Goal: Task Accomplishment & Management: Manage account settings

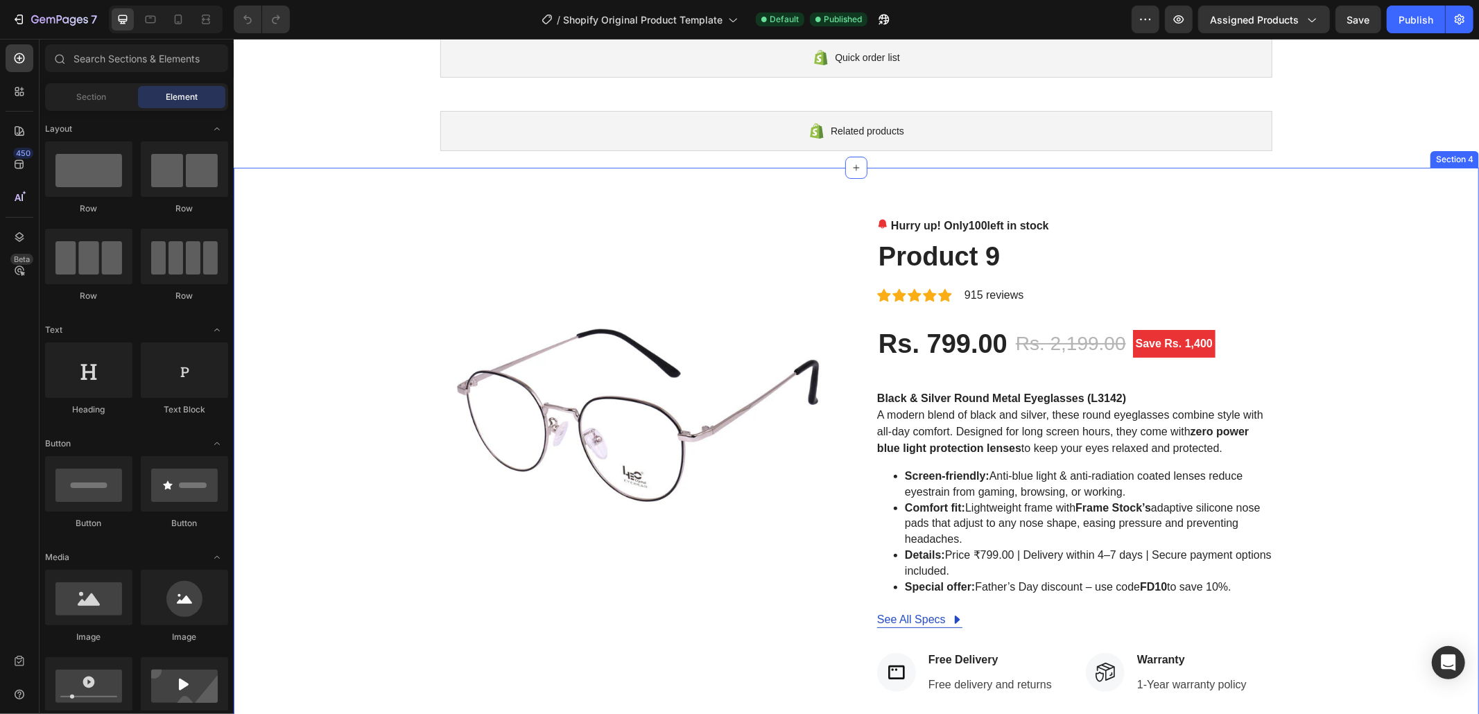
scroll to position [184, 0]
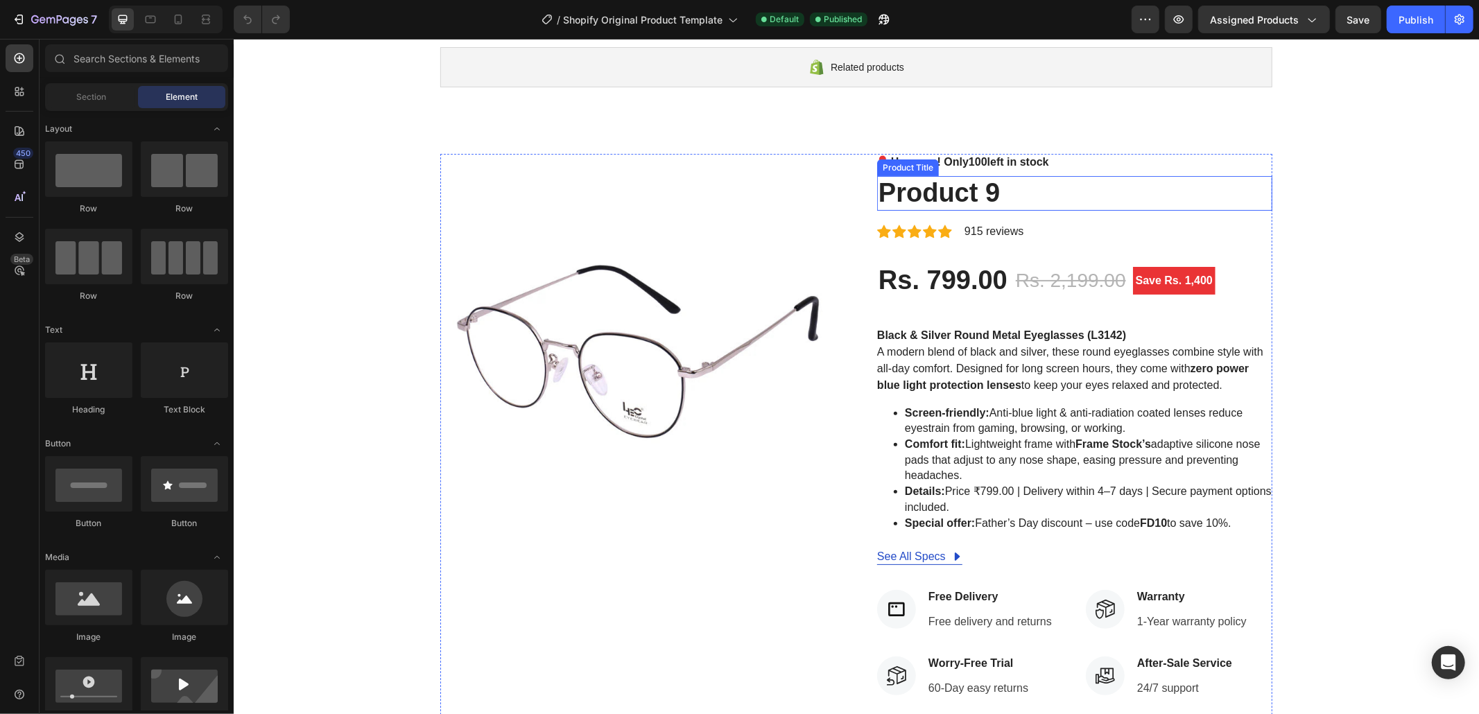
click at [1091, 206] on h2 "Product 9" at bounding box center [1073, 192] width 395 height 35
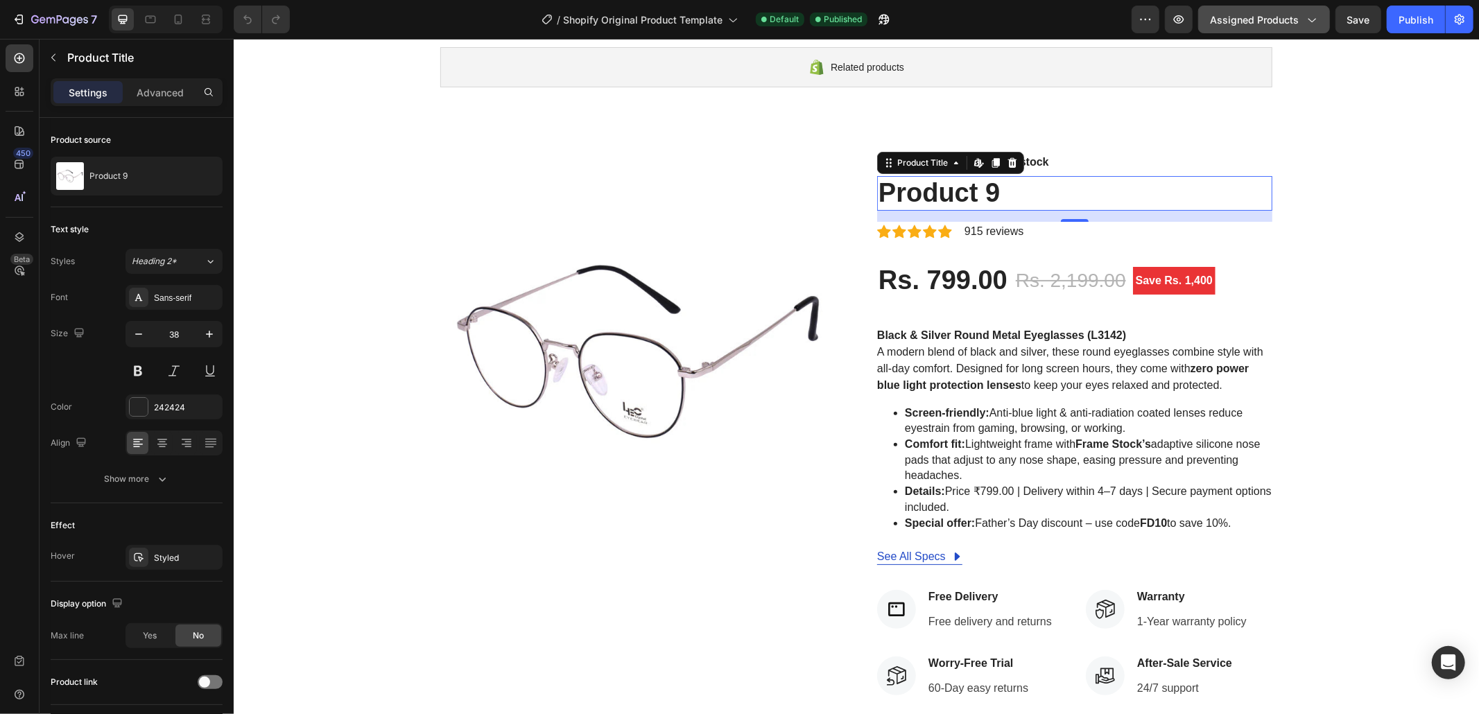
click at [1272, 9] on button "Assigned Products" at bounding box center [1264, 20] width 132 height 28
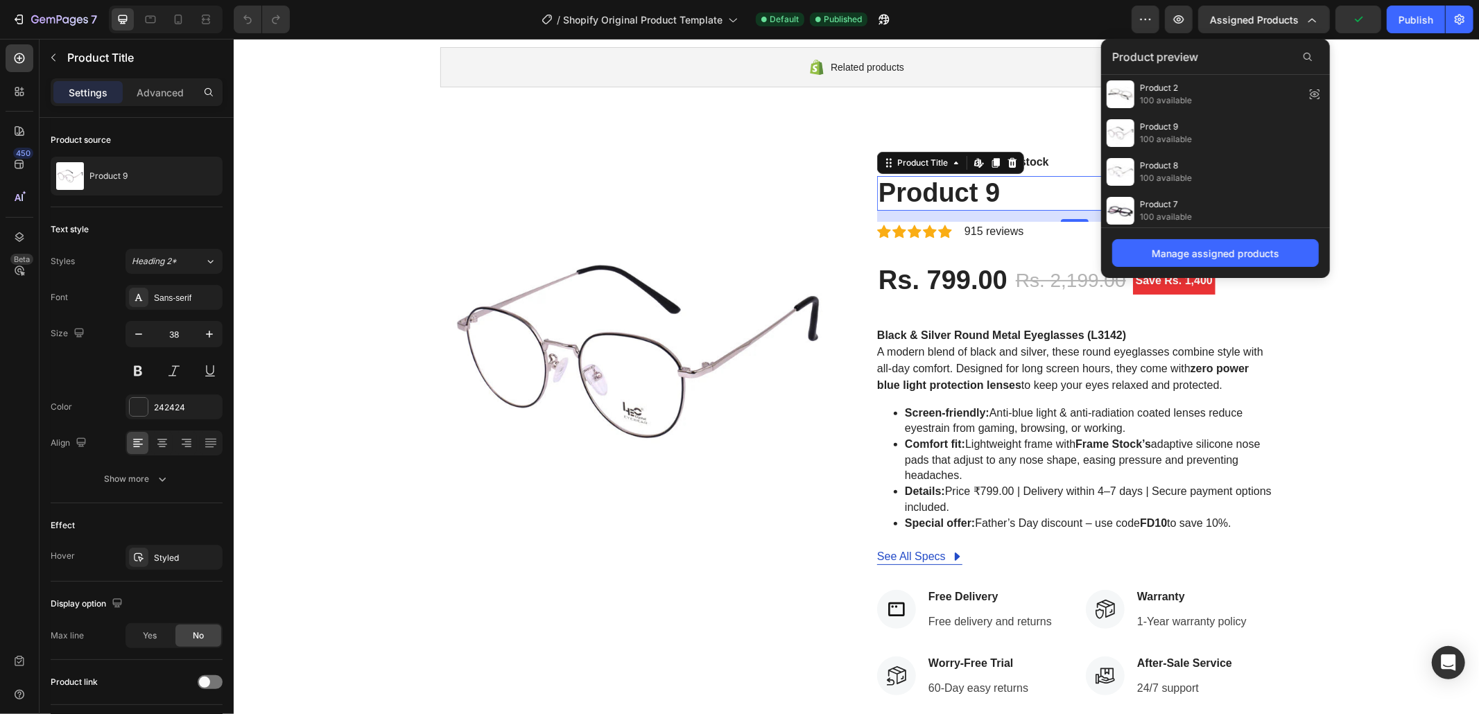
scroll to position [197, 0]
click at [1173, 201] on span "The Gold Rush Product 1" at bounding box center [1188, 202] width 96 height 12
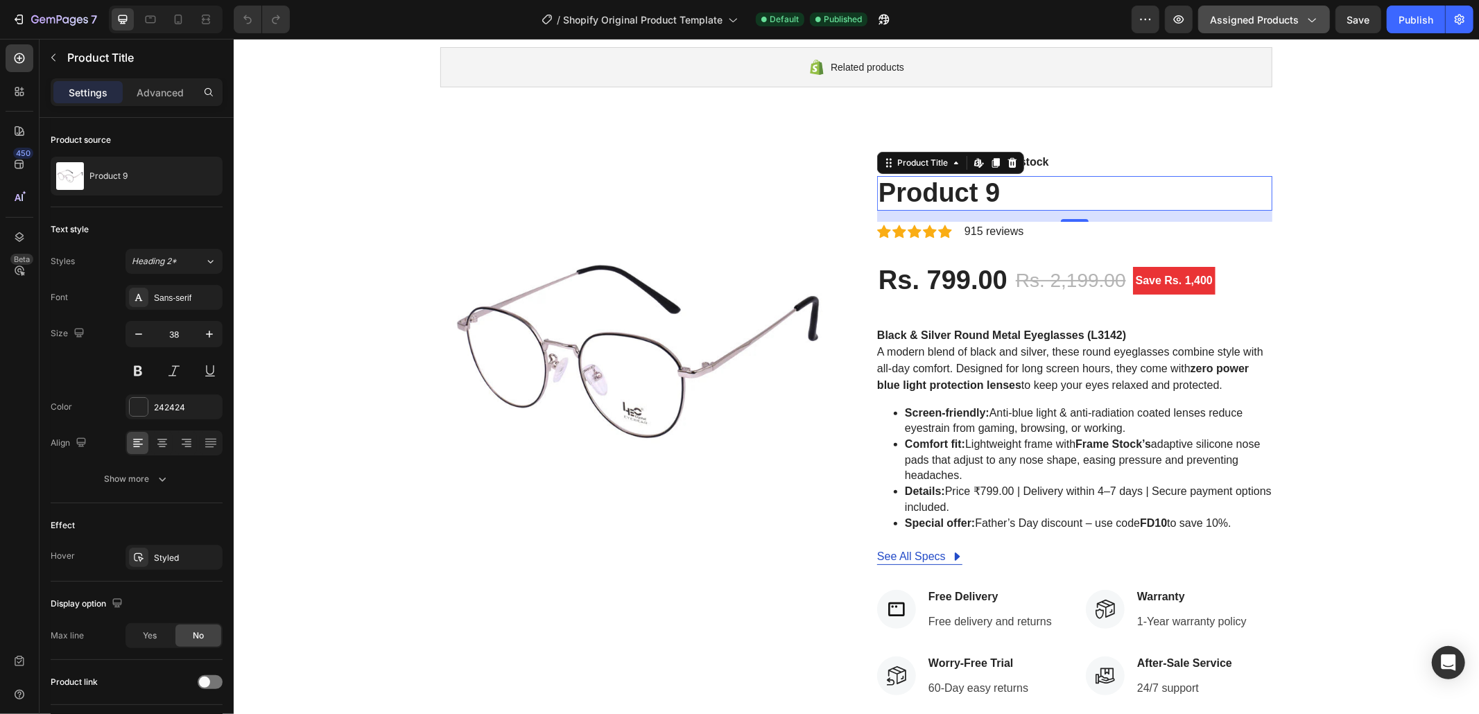
click at [1277, 14] on span "Assigned Products" at bounding box center [1254, 19] width 89 height 15
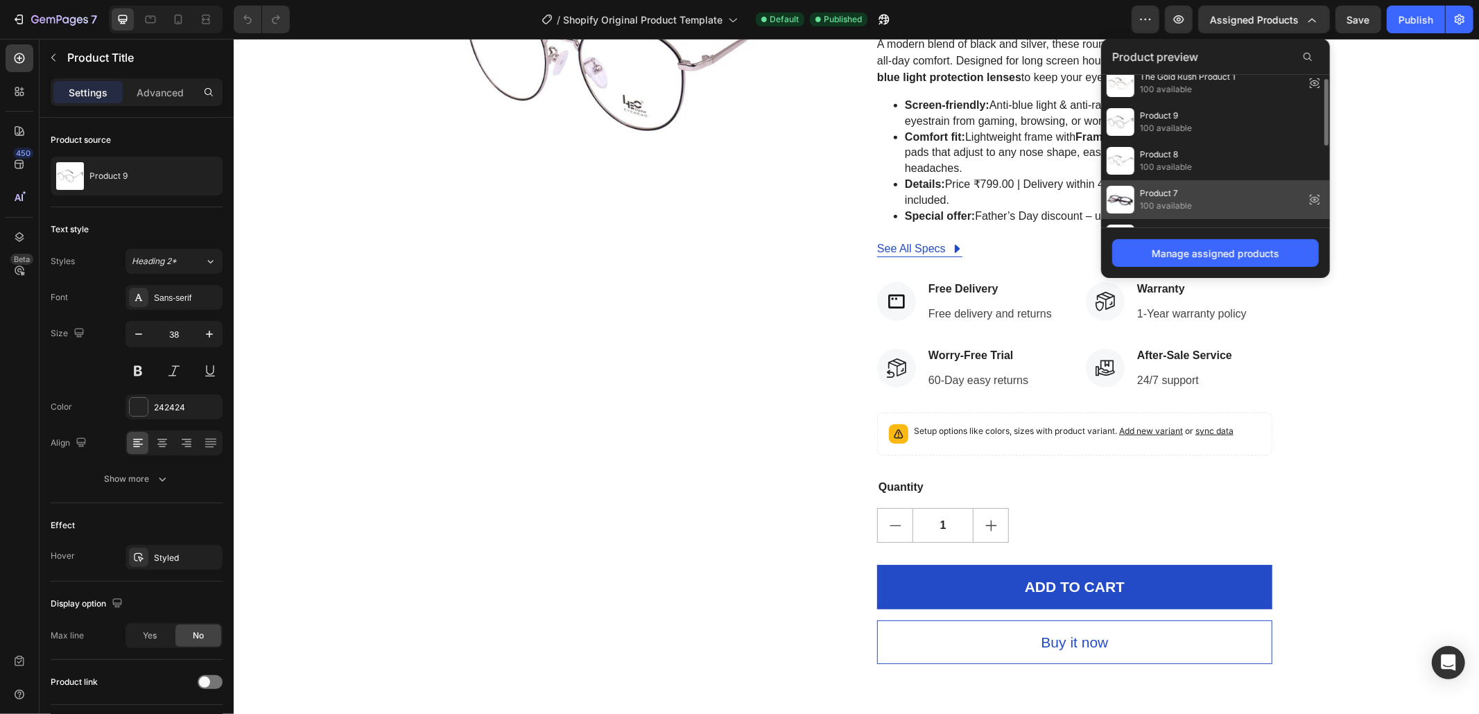
scroll to position [0, 0]
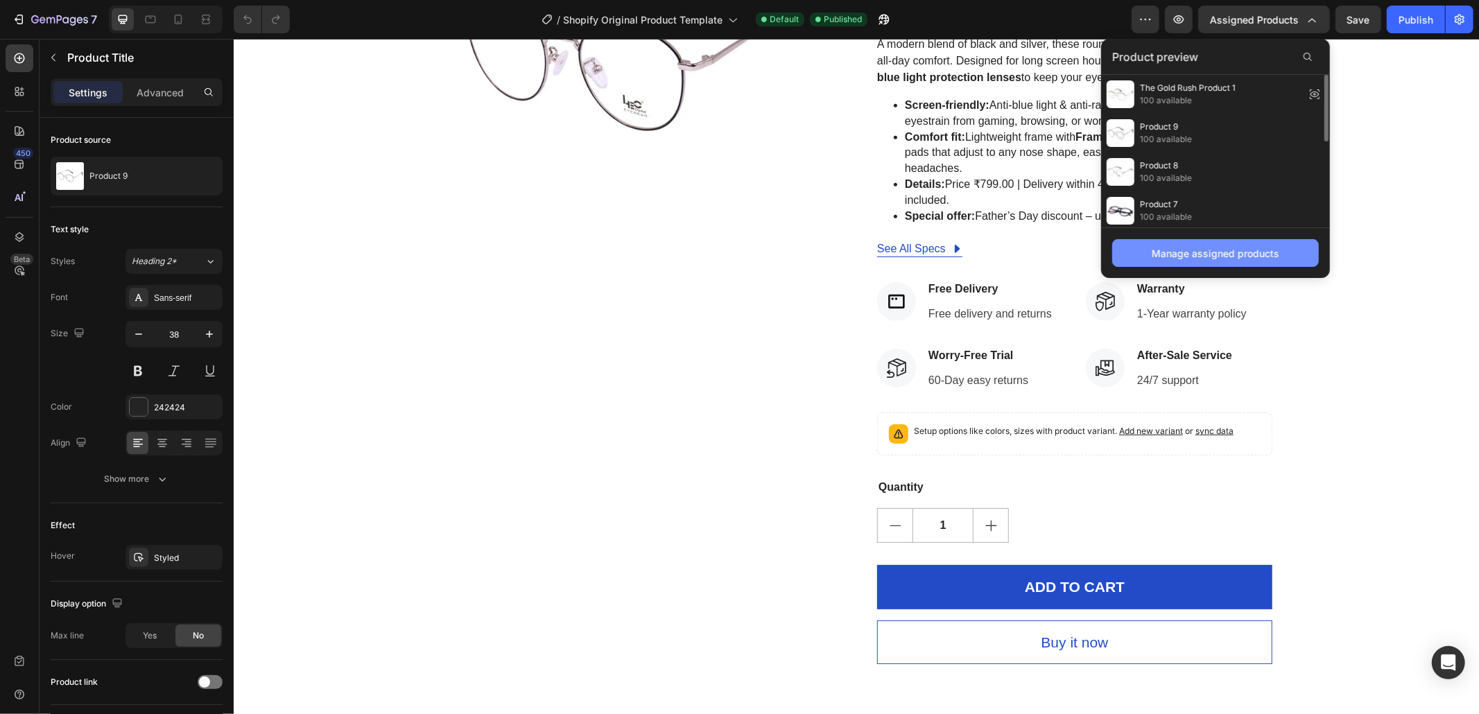
click at [1185, 250] on div "Manage assigned products" at bounding box center [1216, 253] width 128 height 15
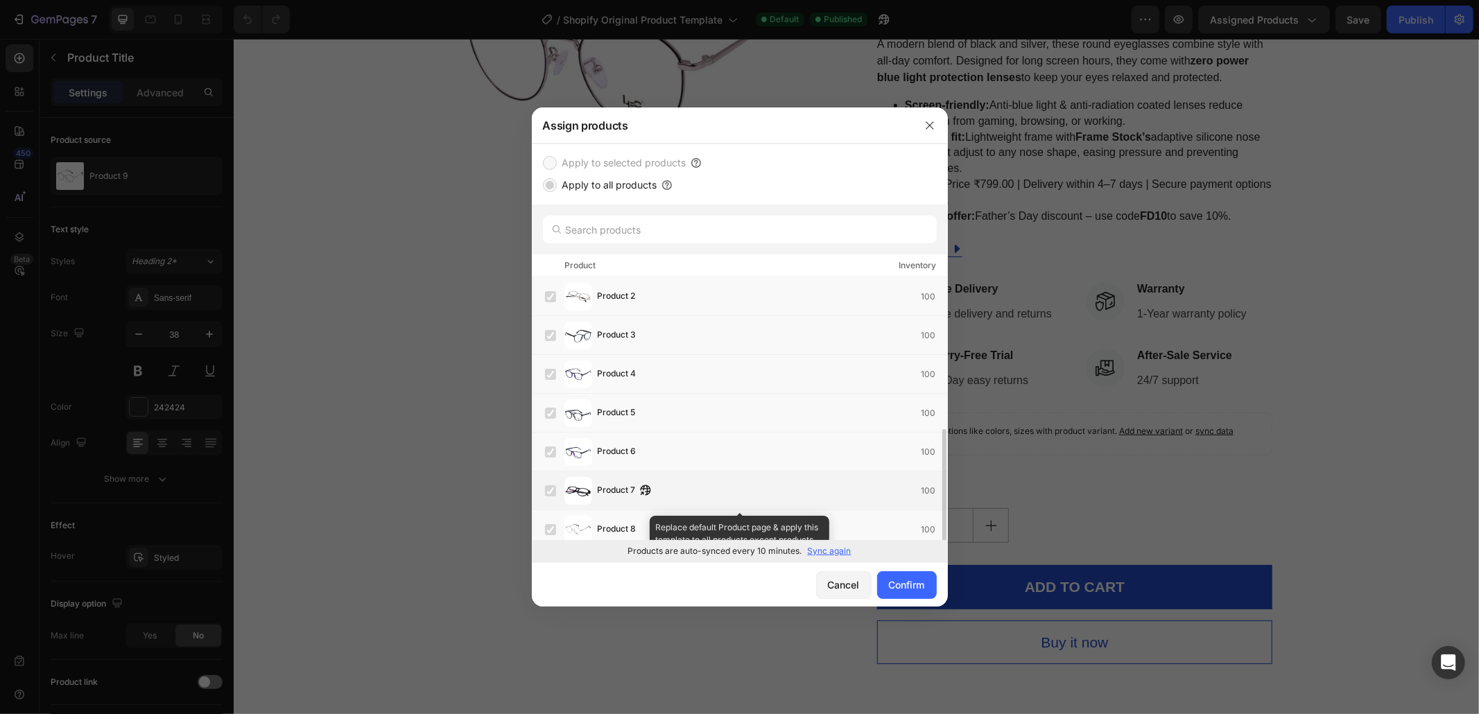
scroll to position [87, 0]
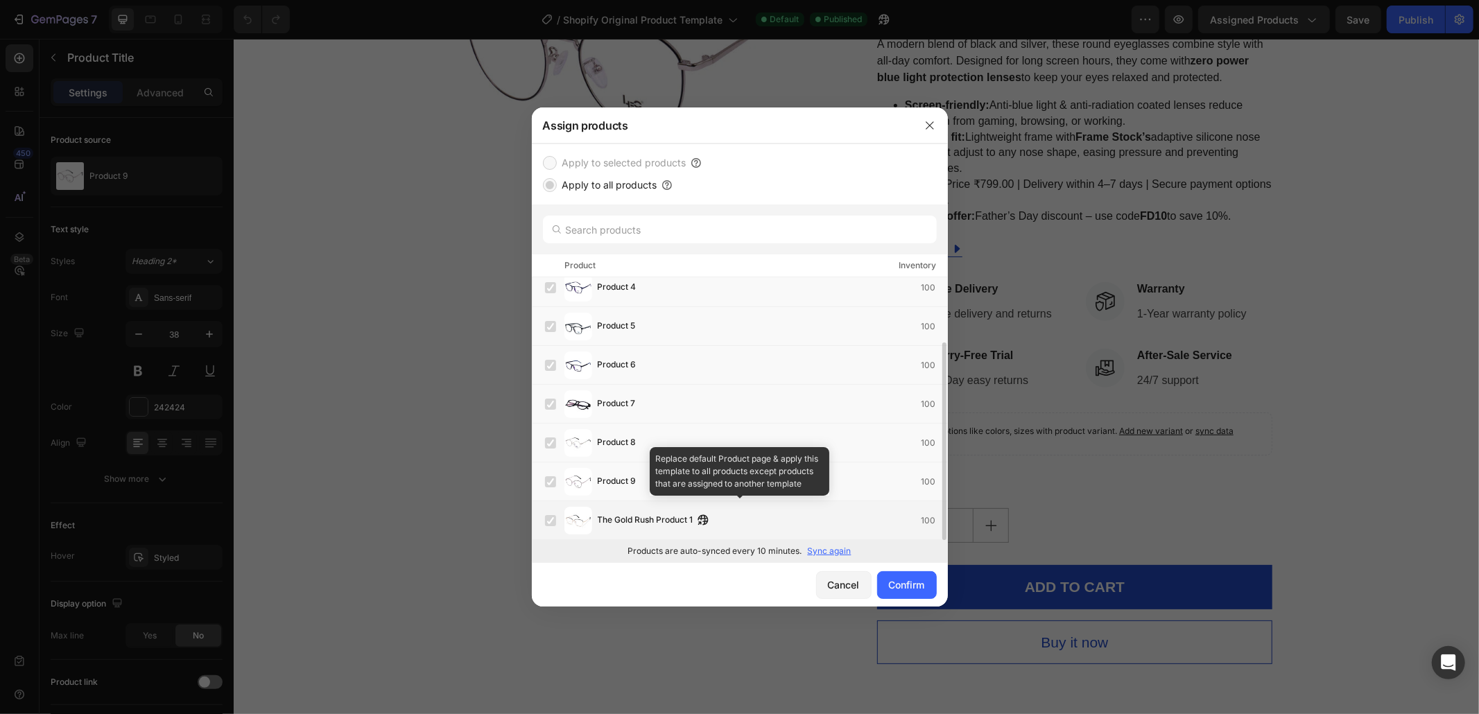
click at [536, 514] on div "The Gold Rush Product 1 100" at bounding box center [740, 520] width 416 height 39
click at [545, 519] on label at bounding box center [550, 520] width 11 height 11
click at [555, 526] on label at bounding box center [550, 520] width 11 height 11
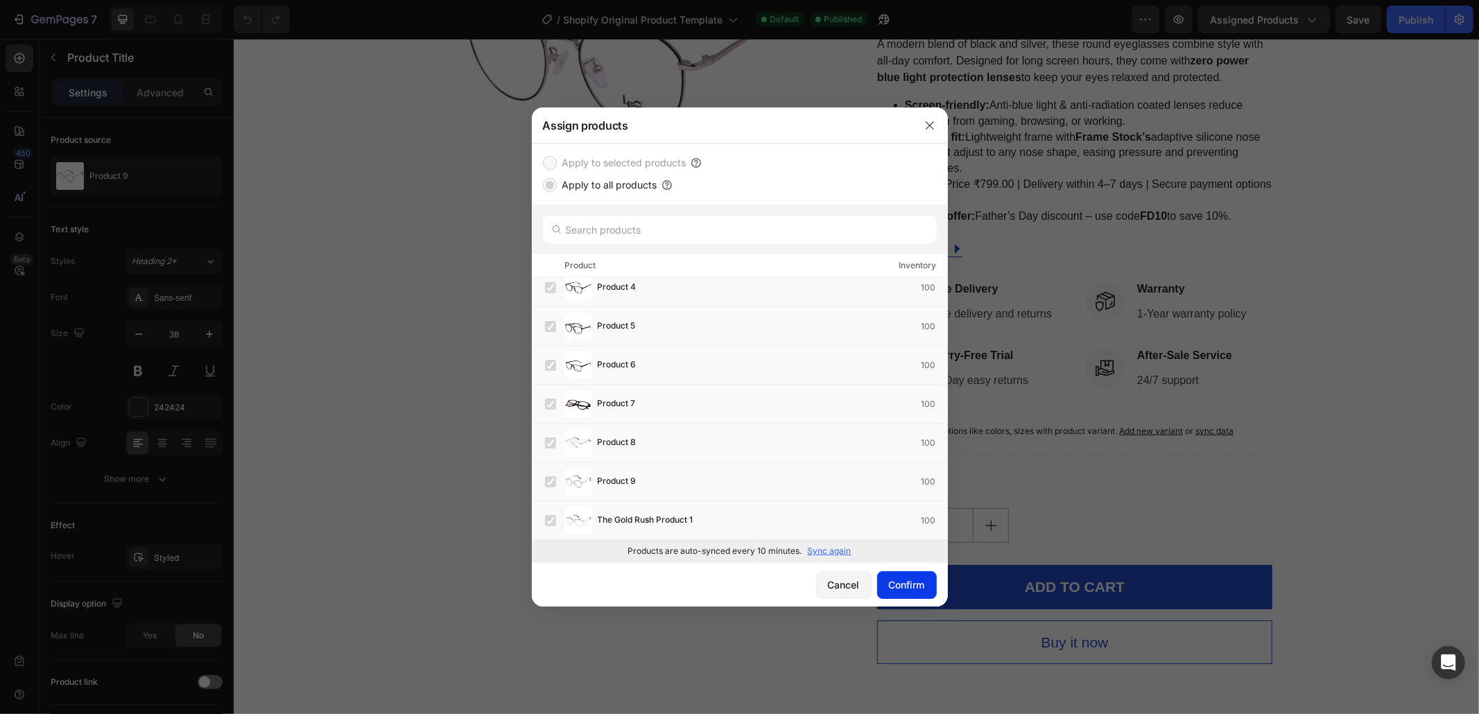
click at [907, 589] on div "Confirm" at bounding box center [907, 585] width 36 height 15
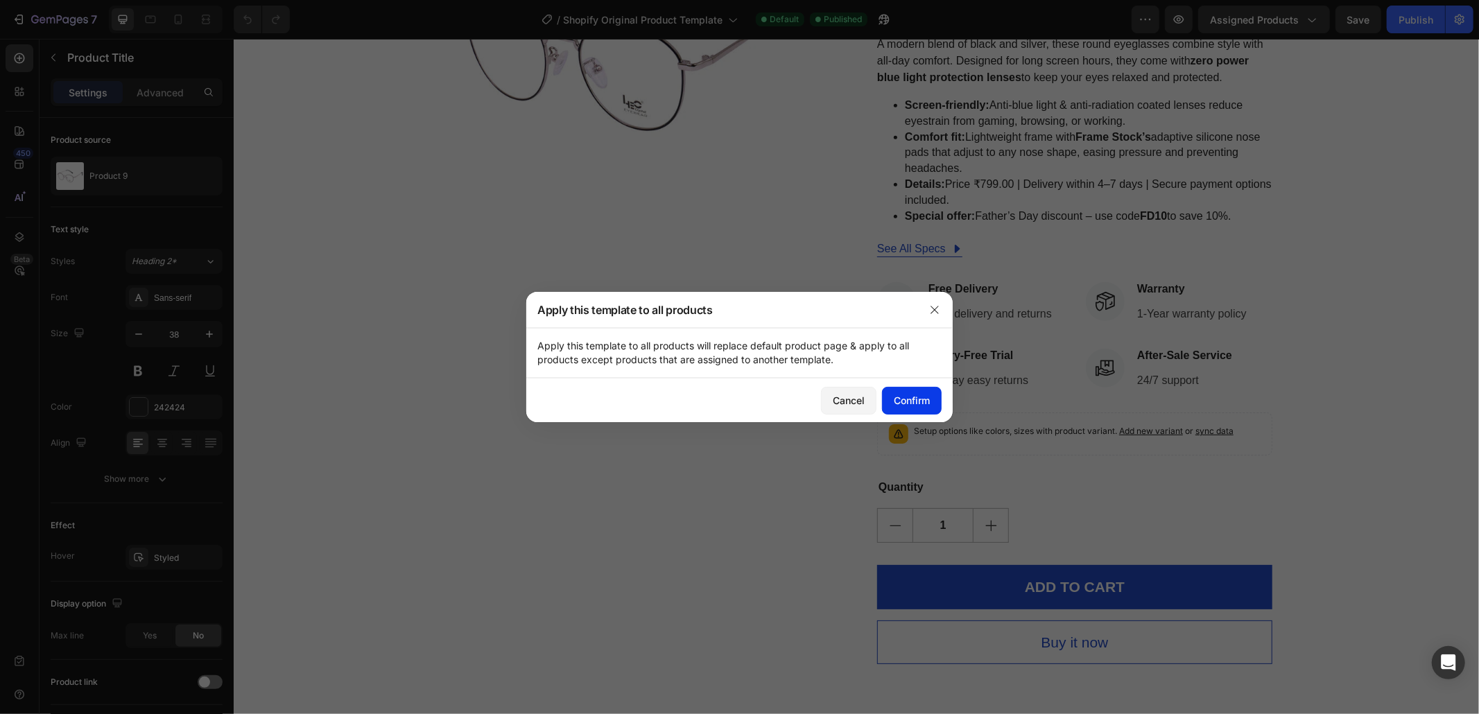
click at [926, 412] on button "Confirm" at bounding box center [912, 401] width 60 height 28
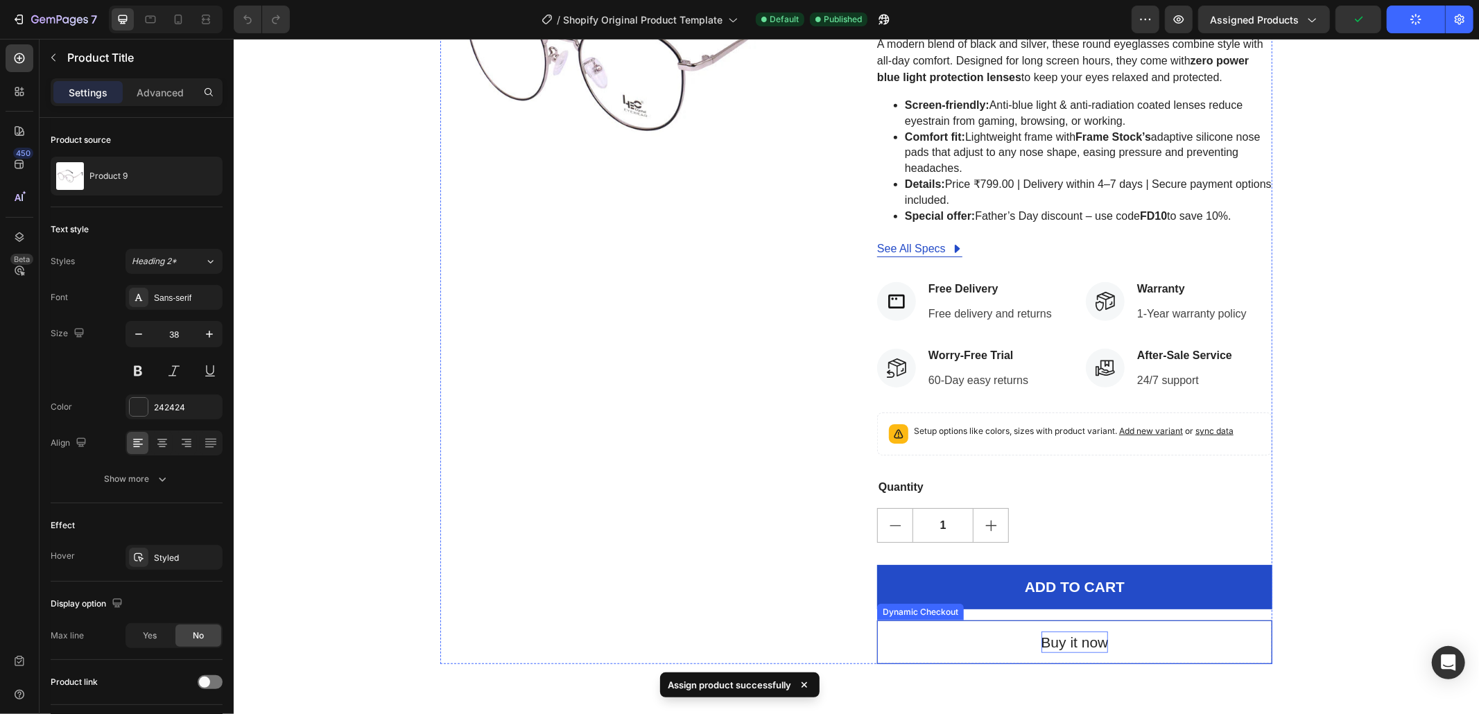
scroll to position [677, 0]
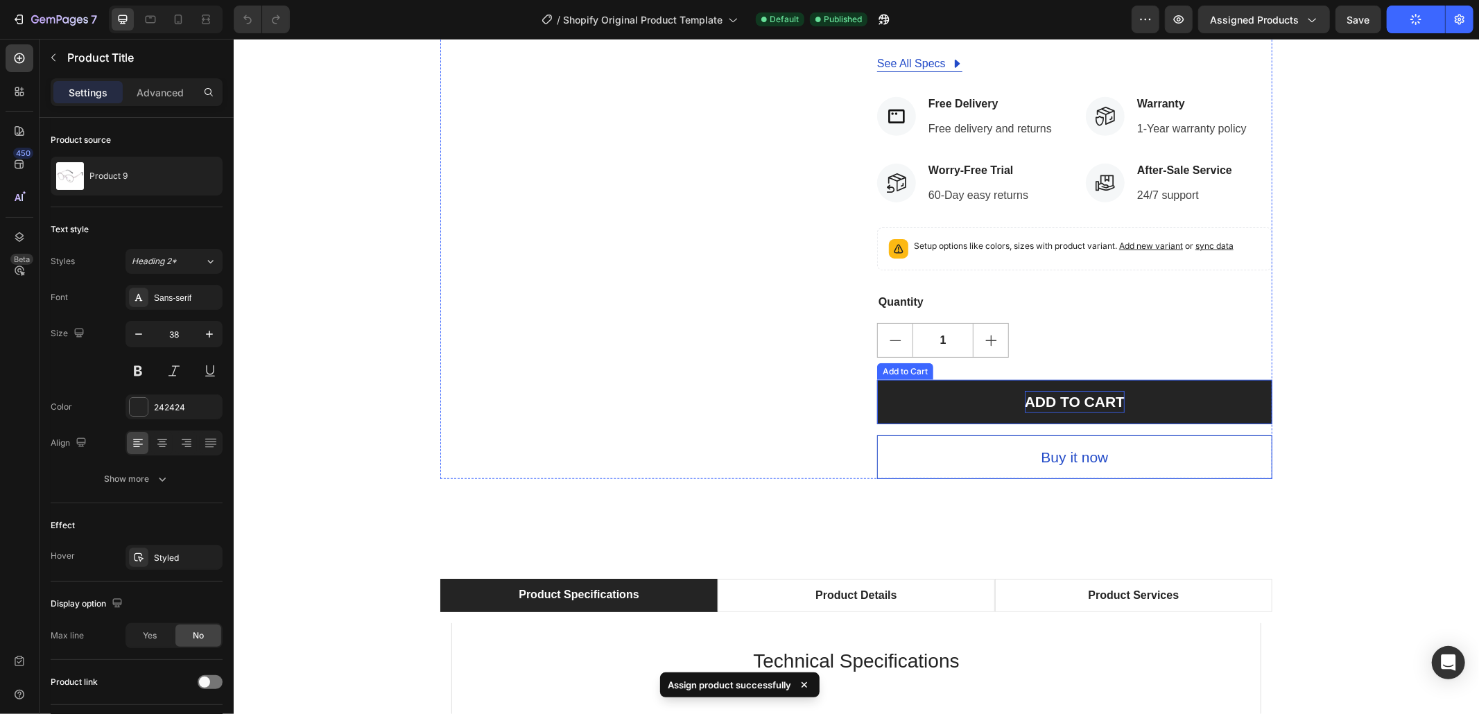
click at [1091, 403] on div "ADD TO CART" at bounding box center [1074, 401] width 100 height 22
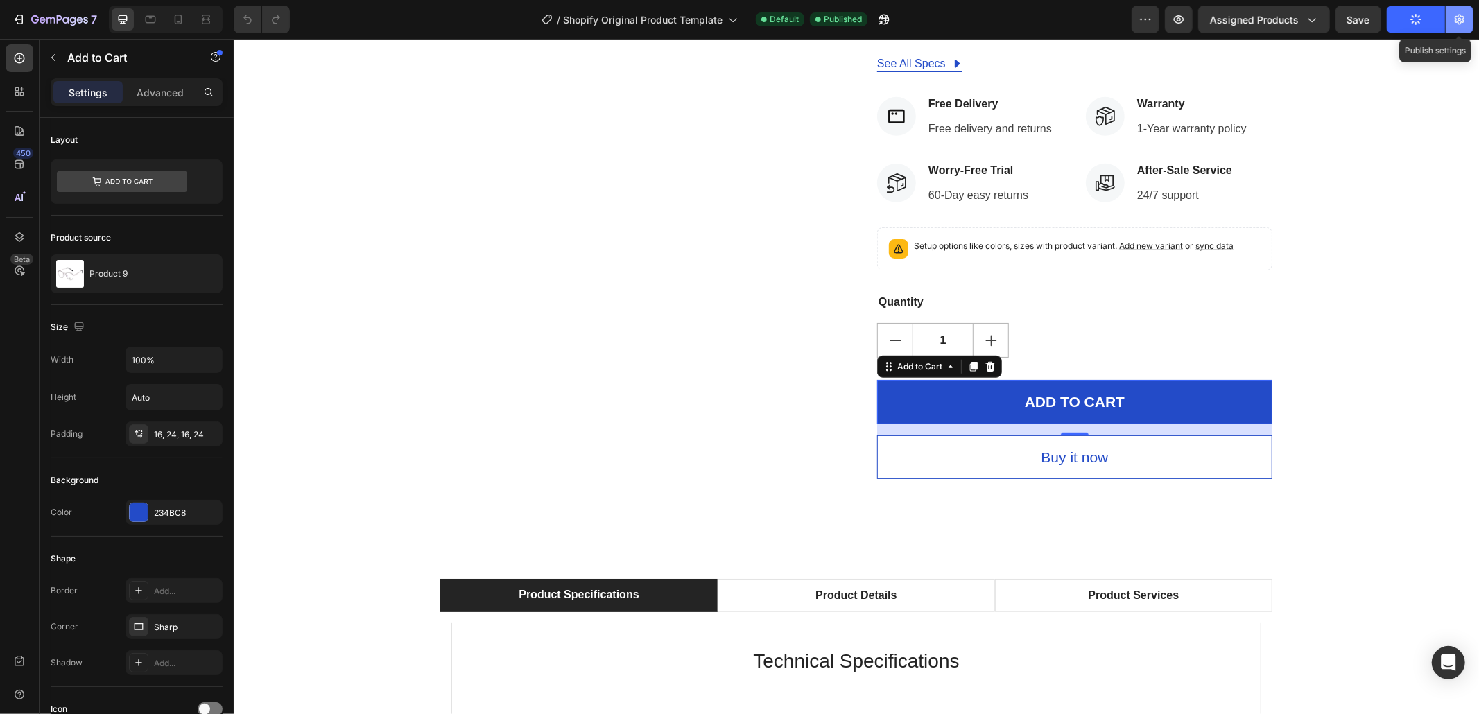
click at [1467, 26] on button "button" at bounding box center [1460, 20] width 28 height 28
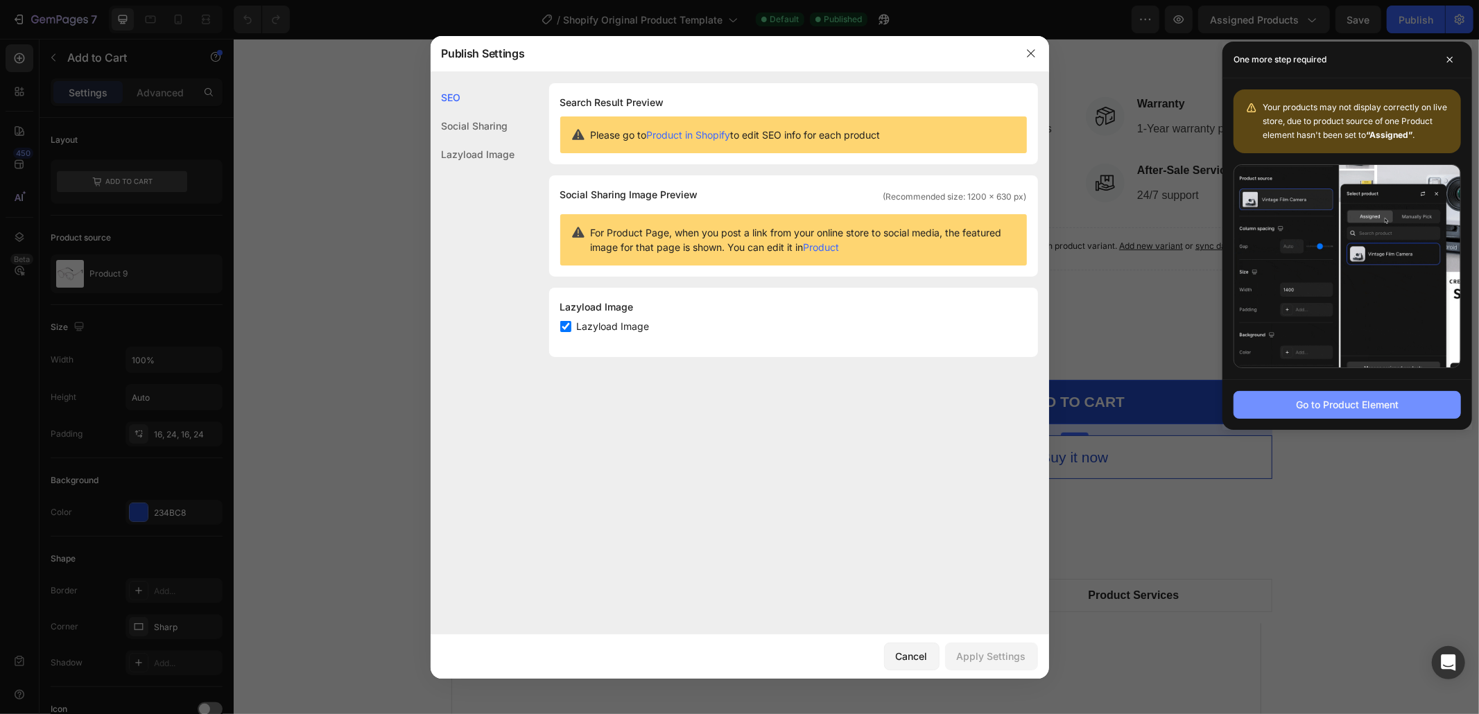
click at [1290, 406] on button "Go to Product Element" at bounding box center [1347, 405] width 227 height 28
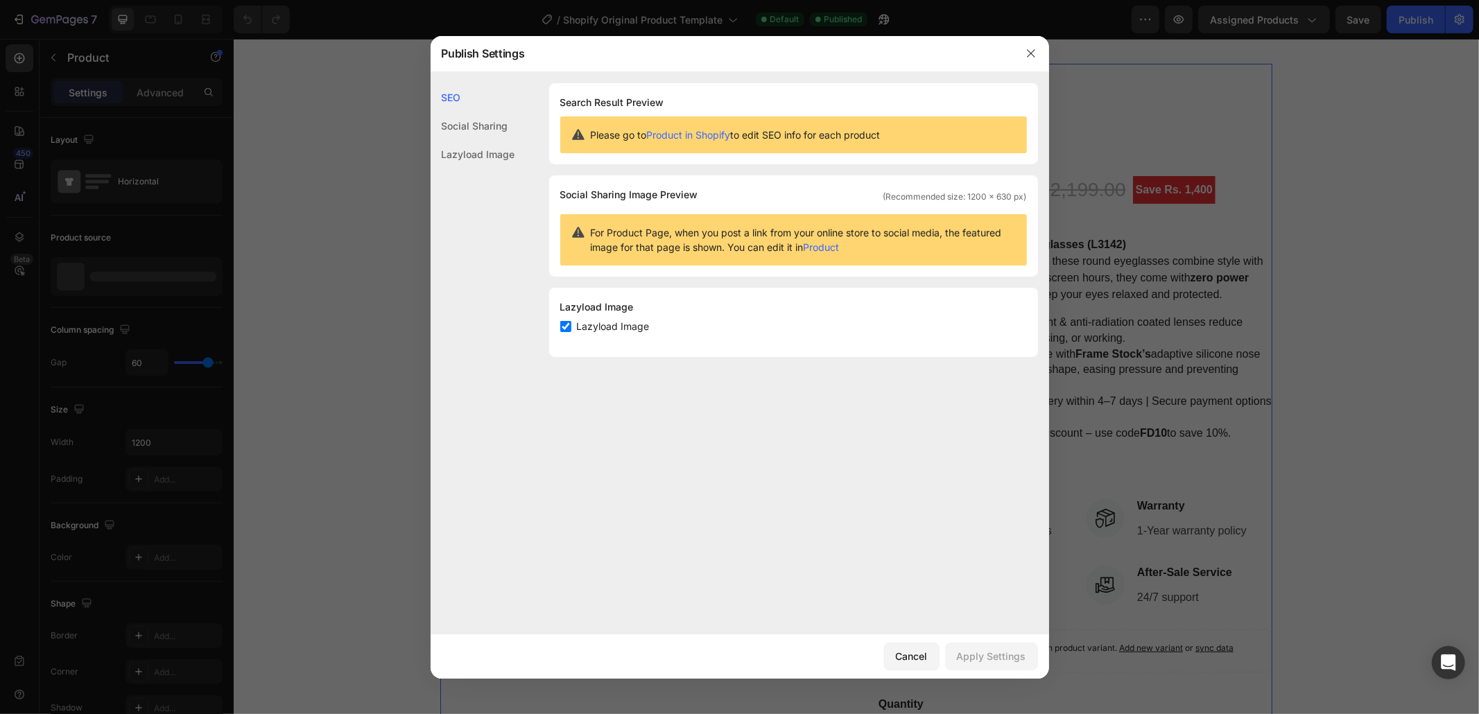
scroll to position [252, 0]
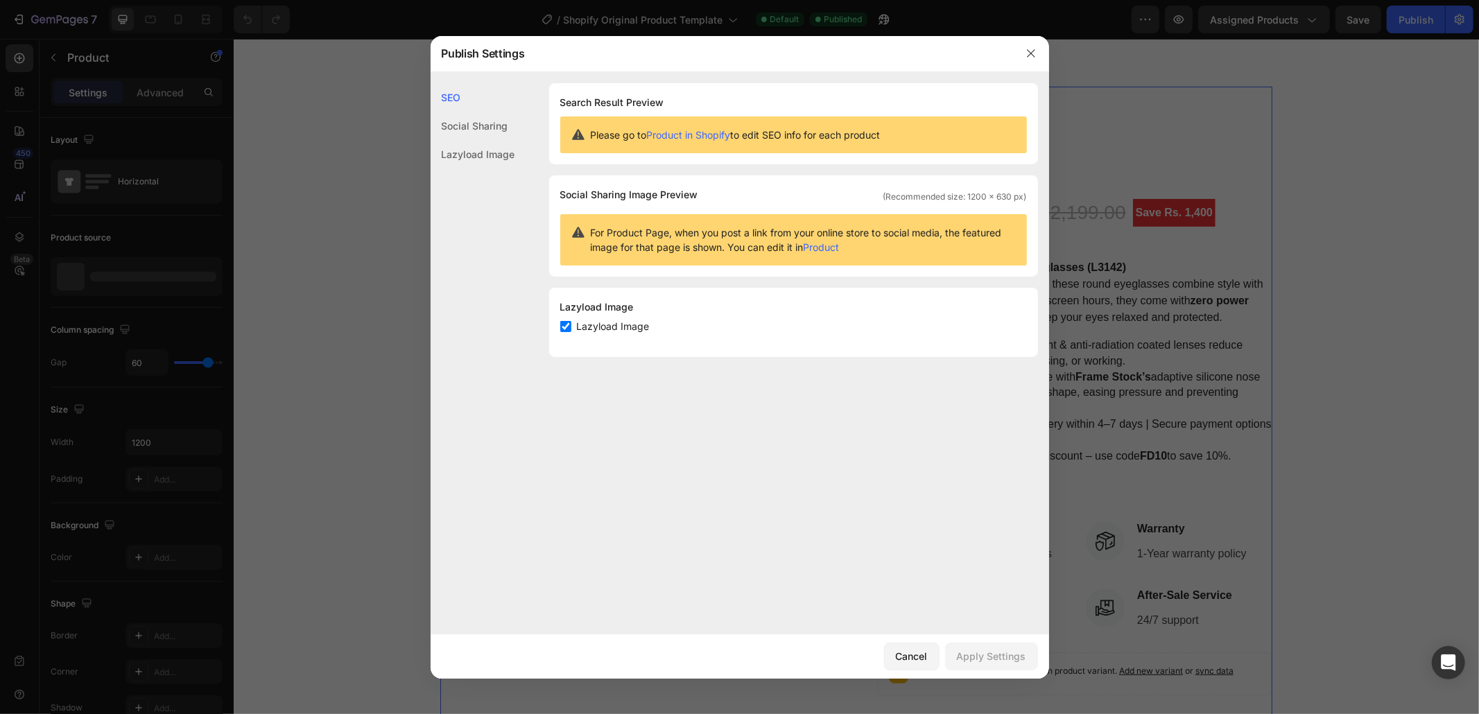
click at [1288, 354] on div at bounding box center [739, 357] width 1479 height 714
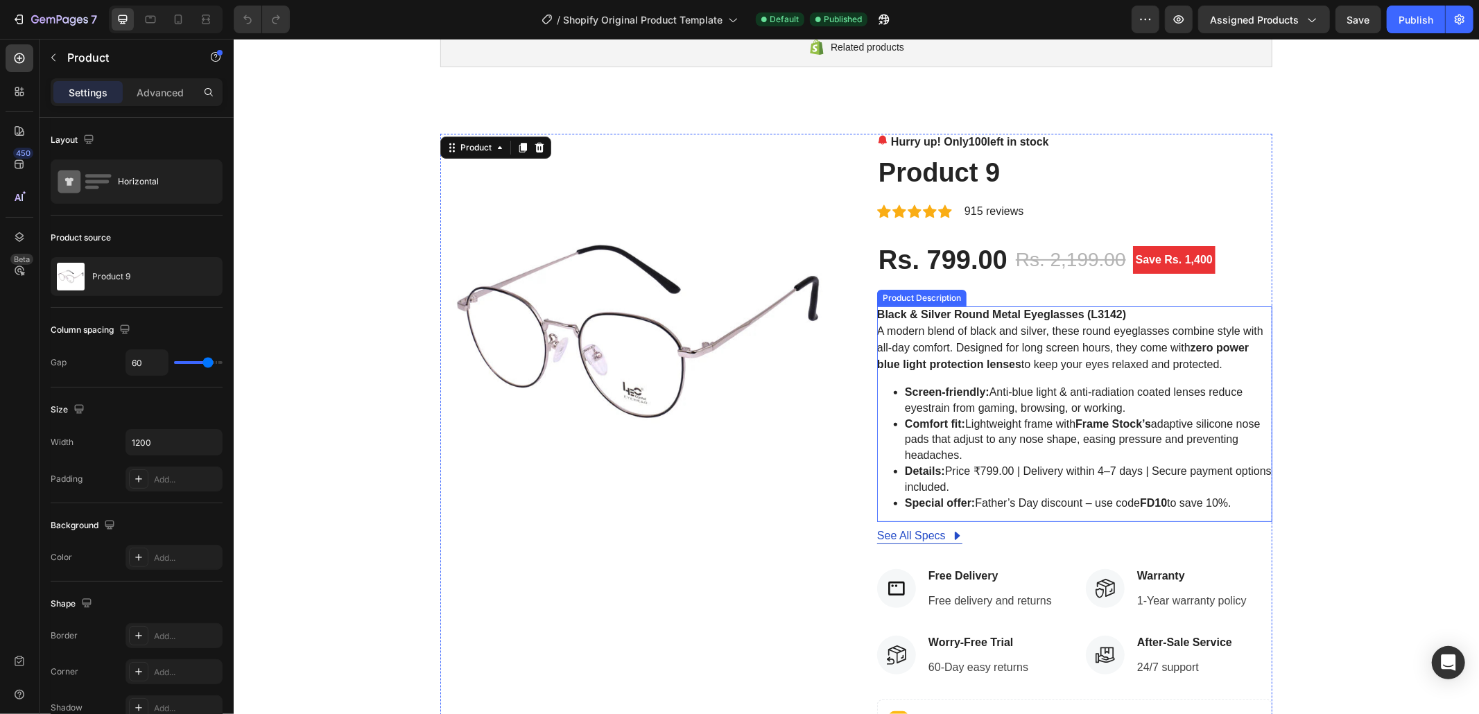
scroll to position [191, 0]
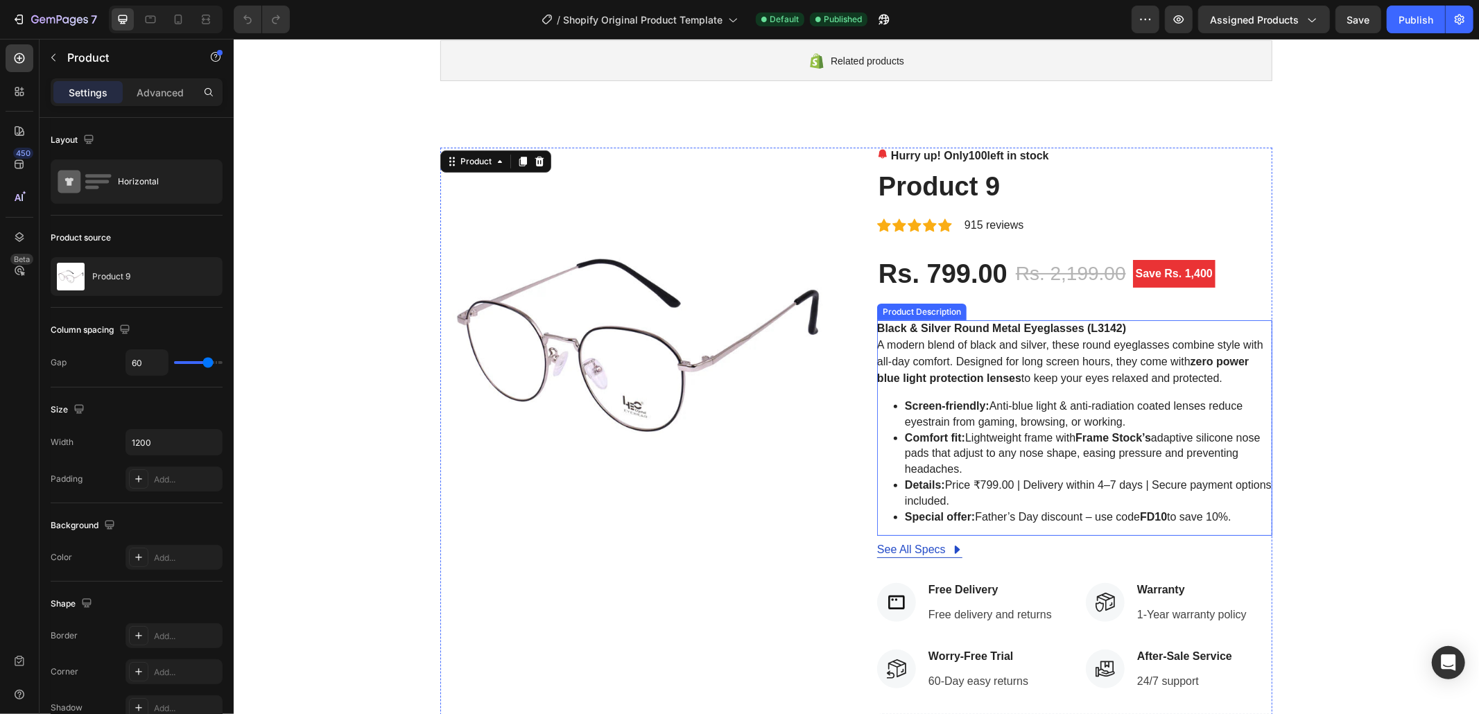
click at [671, 197] on img at bounding box center [637, 344] width 395 height 395
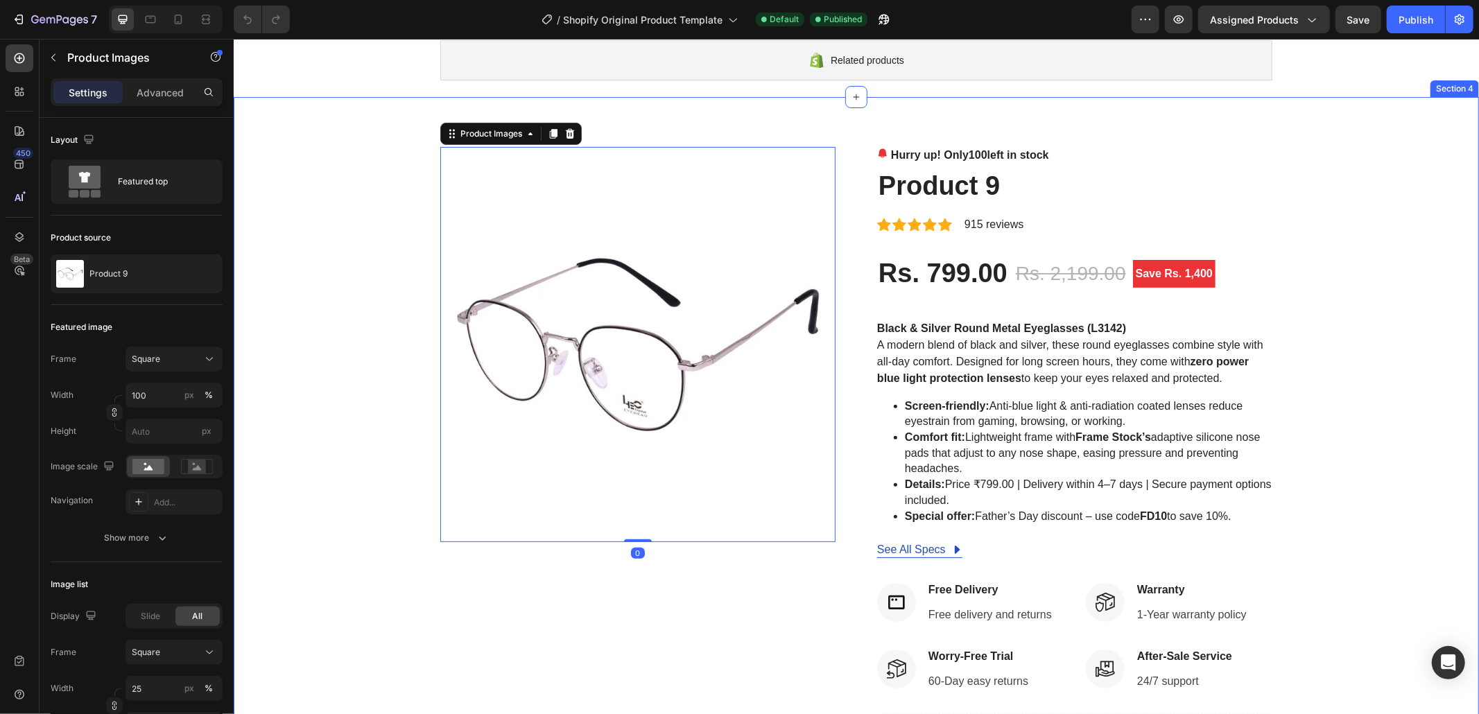
click at [1026, 150] on p "Hurry up! Only 100 left in stock" at bounding box center [969, 154] width 158 height 17
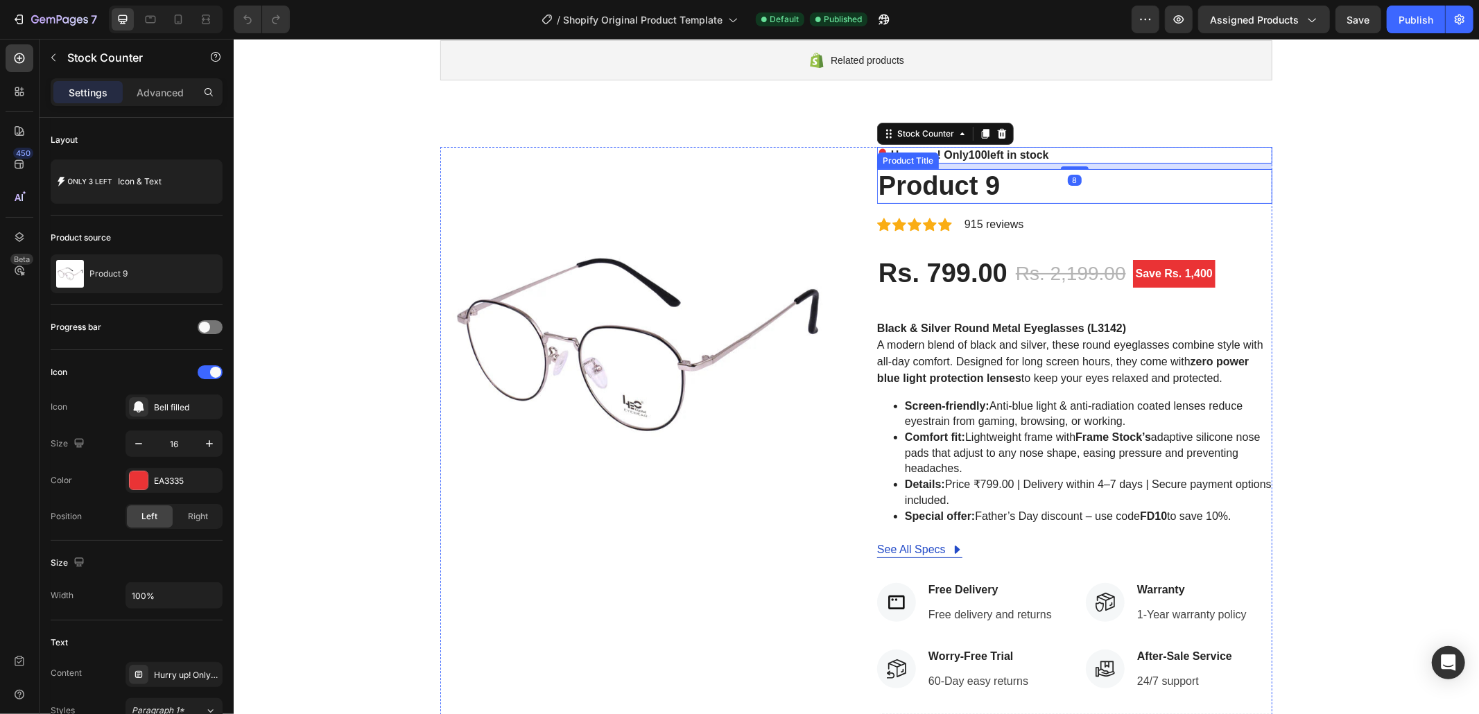
click at [824, 141] on div "Product Images Hurry up! Only 100 left in stock Stock Counter 8 Product 9 Produ…" at bounding box center [855, 554] width 1245 height 917
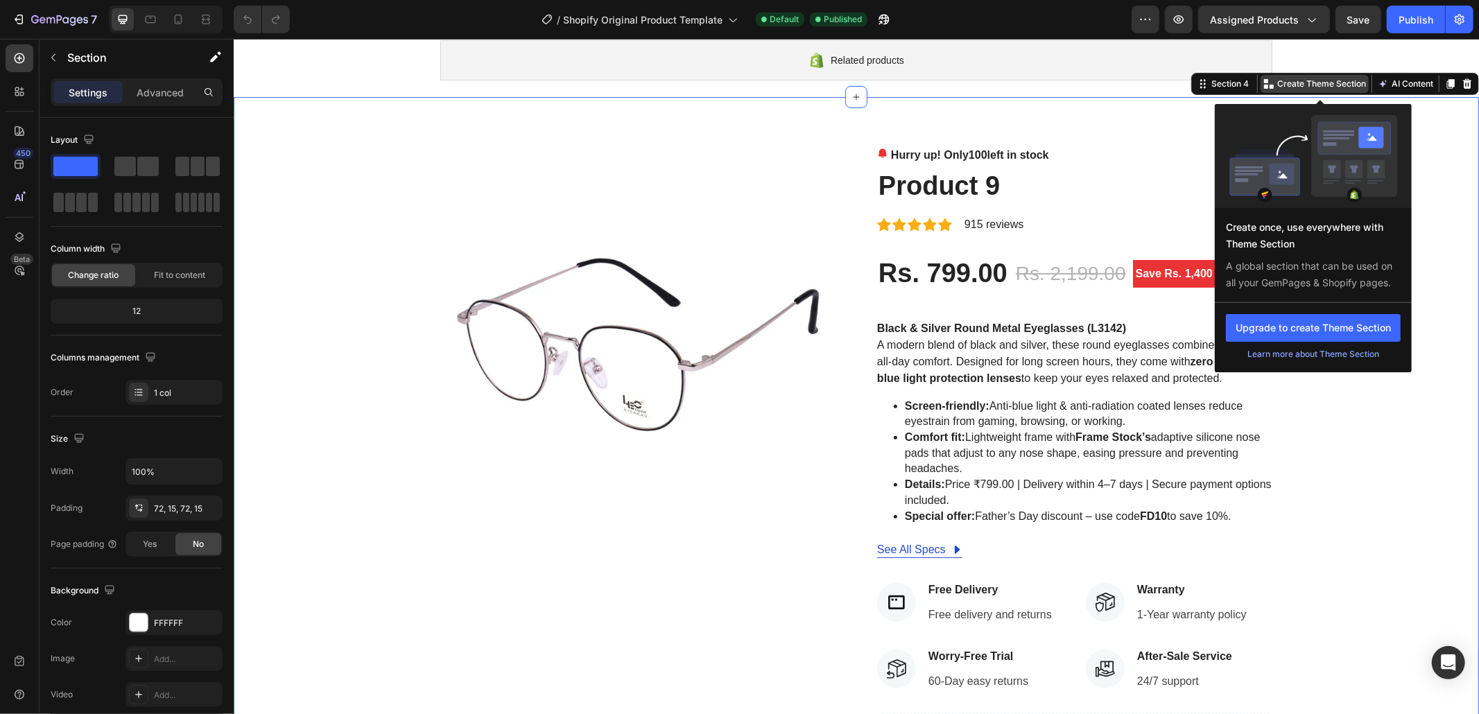
click at [1338, 83] on p "Create Theme Section" at bounding box center [1321, 83] width 89 height 12
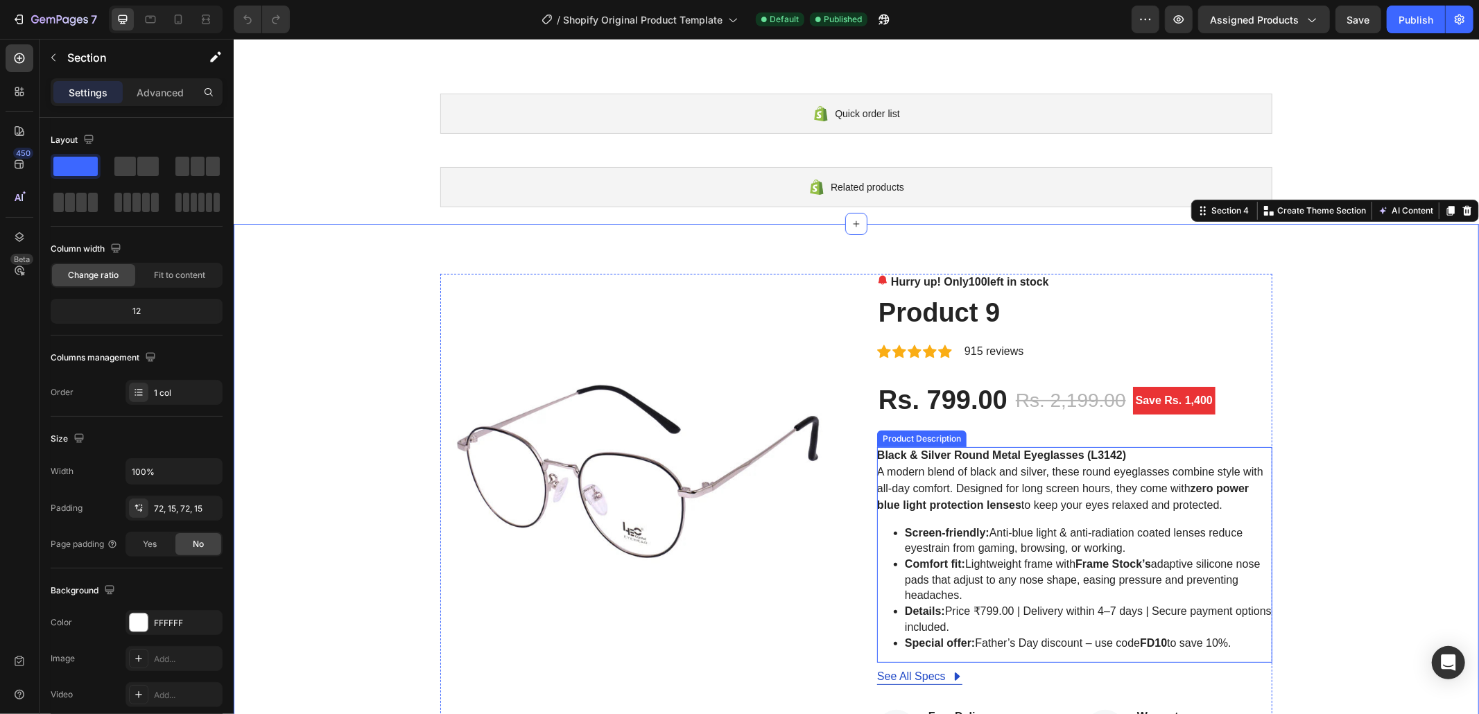
scroll to position [0, 0]
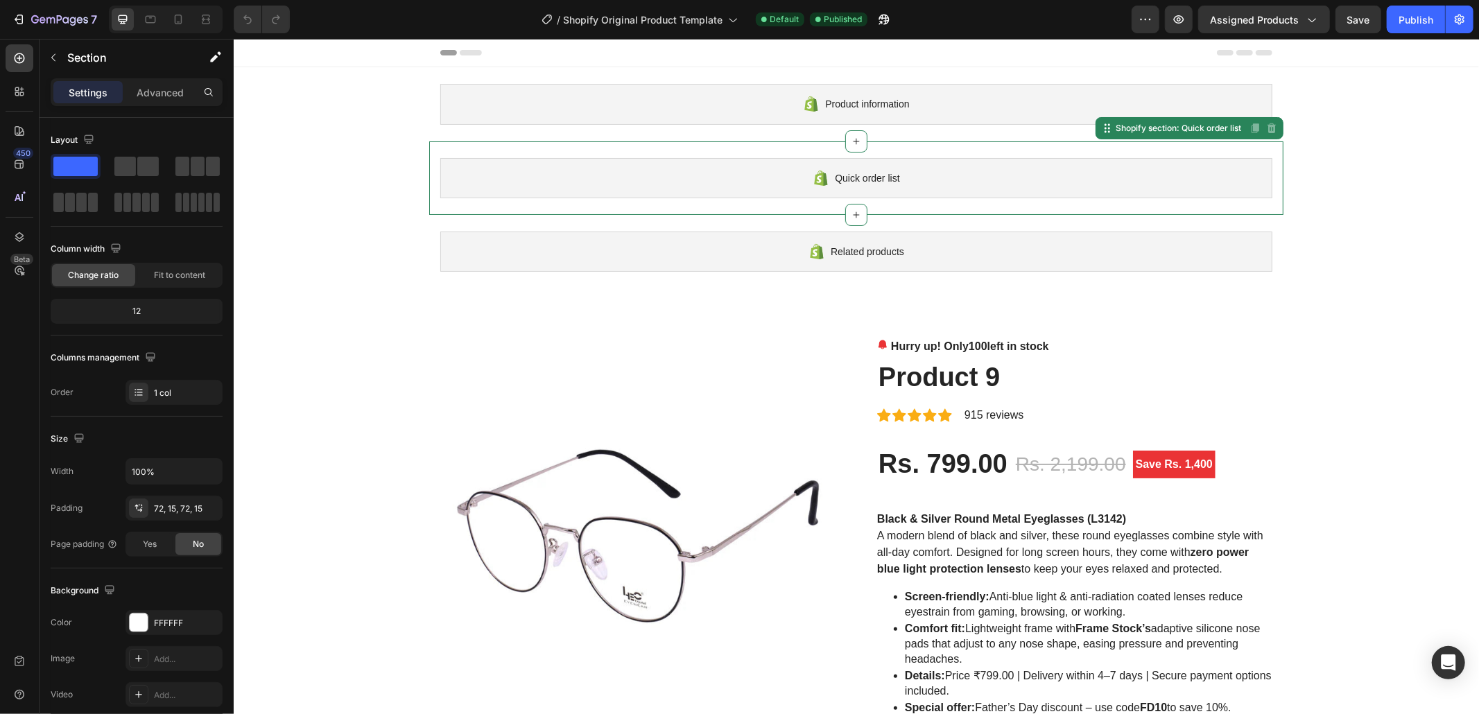
click at [882, 214] on div "Quick order list Shopify section: Quick order list Disabled. Please edit in Sho…" at bounding box center [856, 178] width 854 height 74
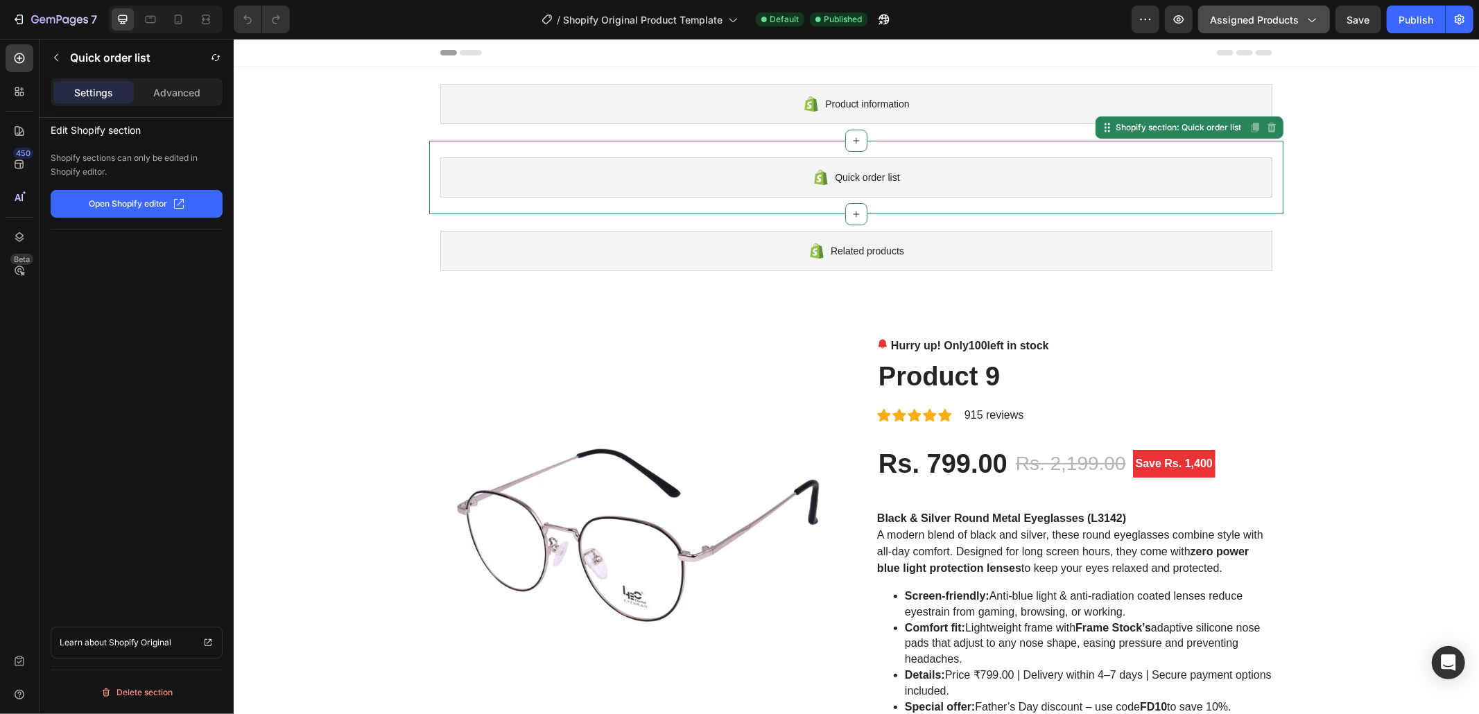
click at [1315, 26] on icon "button" at bounding box center [1311, 19] width 14 height 14
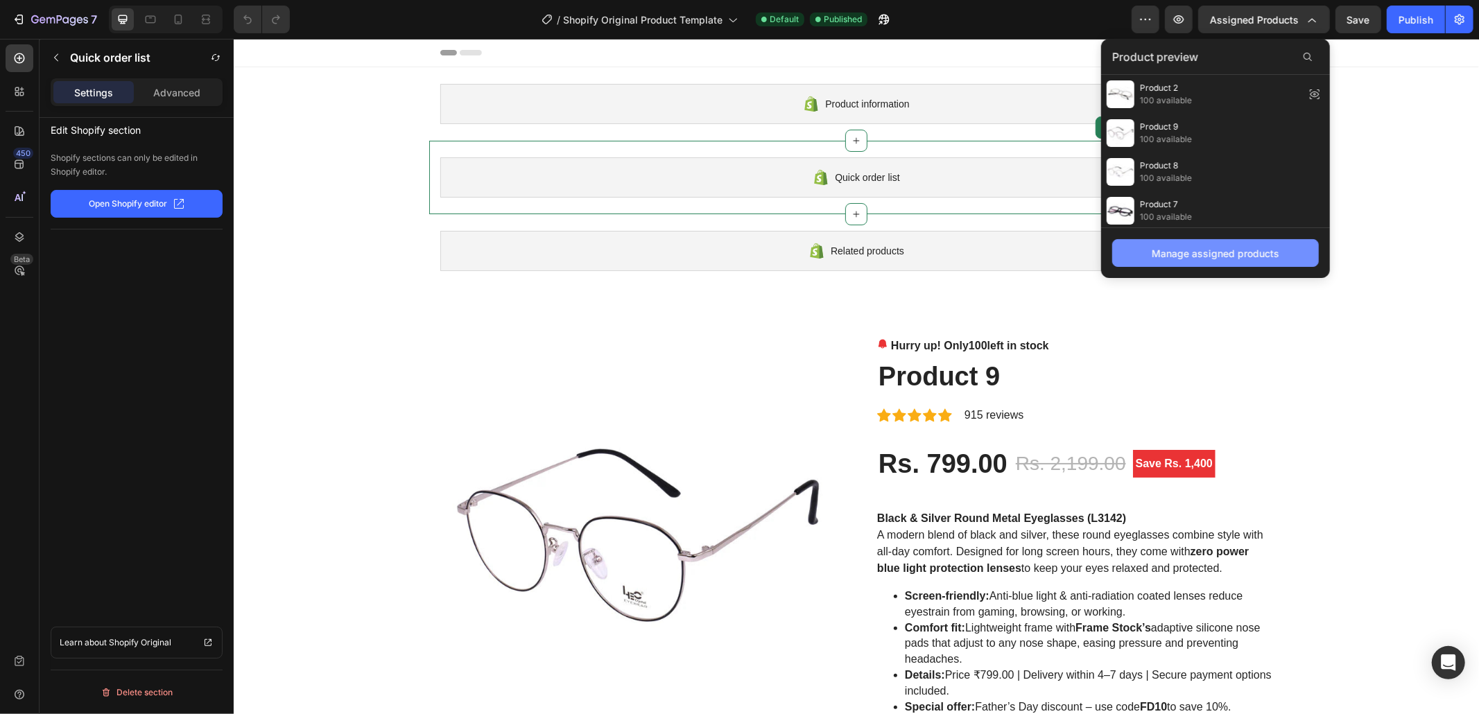
click at [1223, 252] on div "Manage assigned products" at bounding box center [1216, 253] width 128 height 15
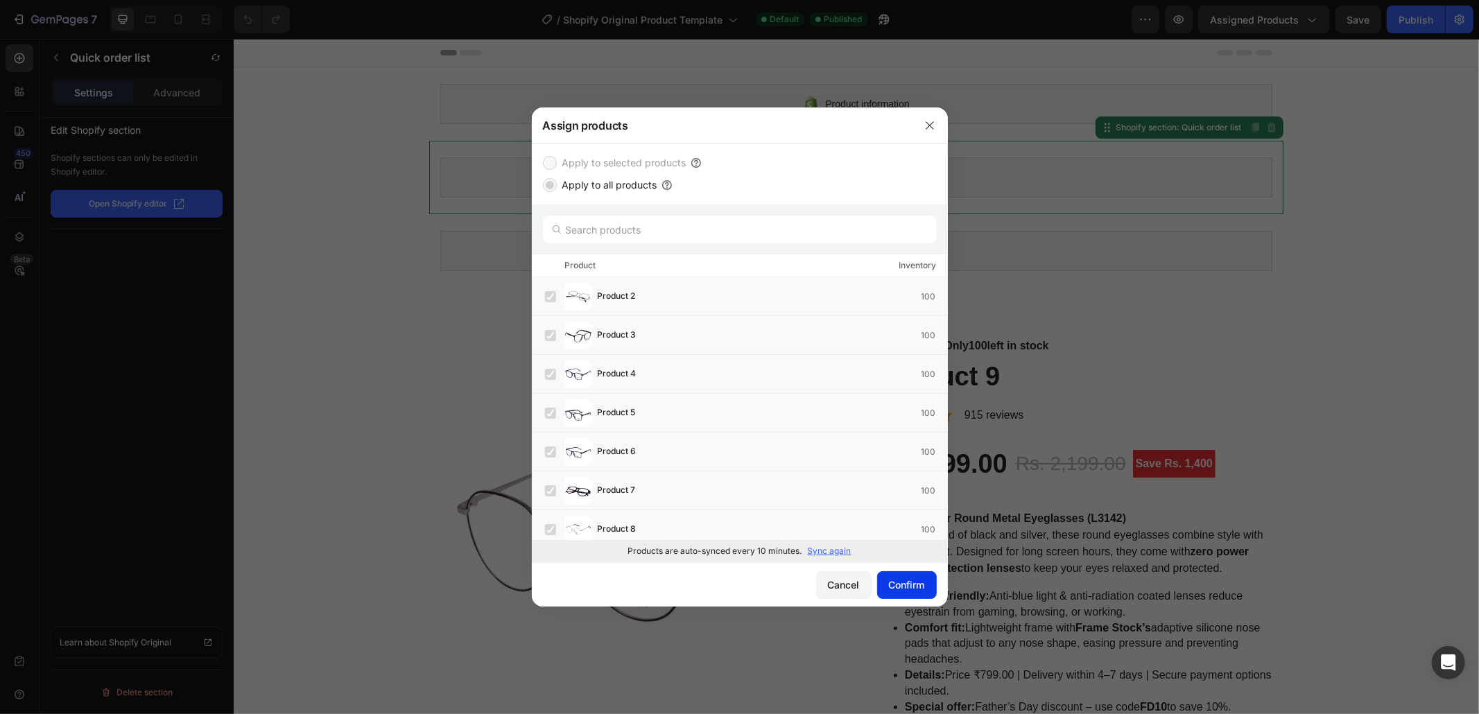
click at [877, 577] on button "Confirm" at bounding box center [907, 585] width 60 height 28
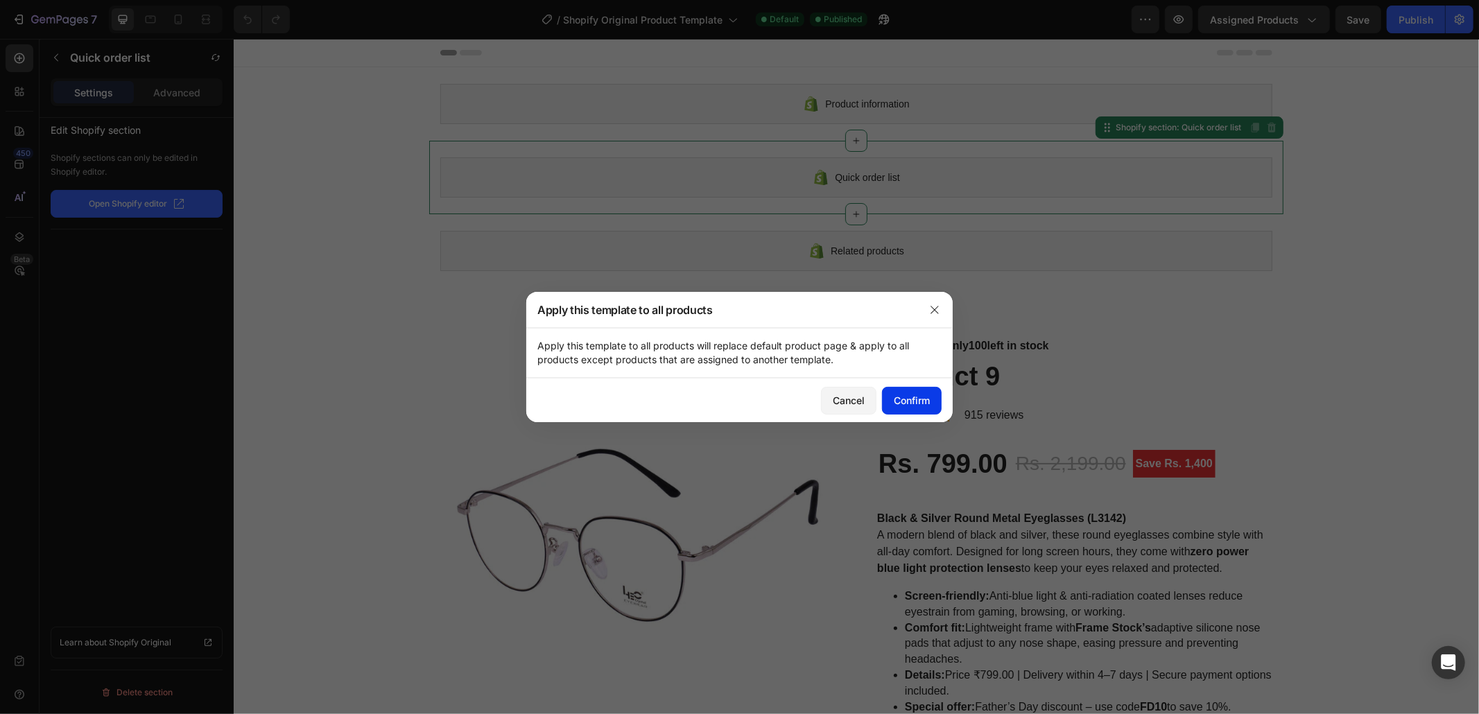
click at [901, 399] on div "Confirm" at bounding box center [912, 400] width 36 height 15
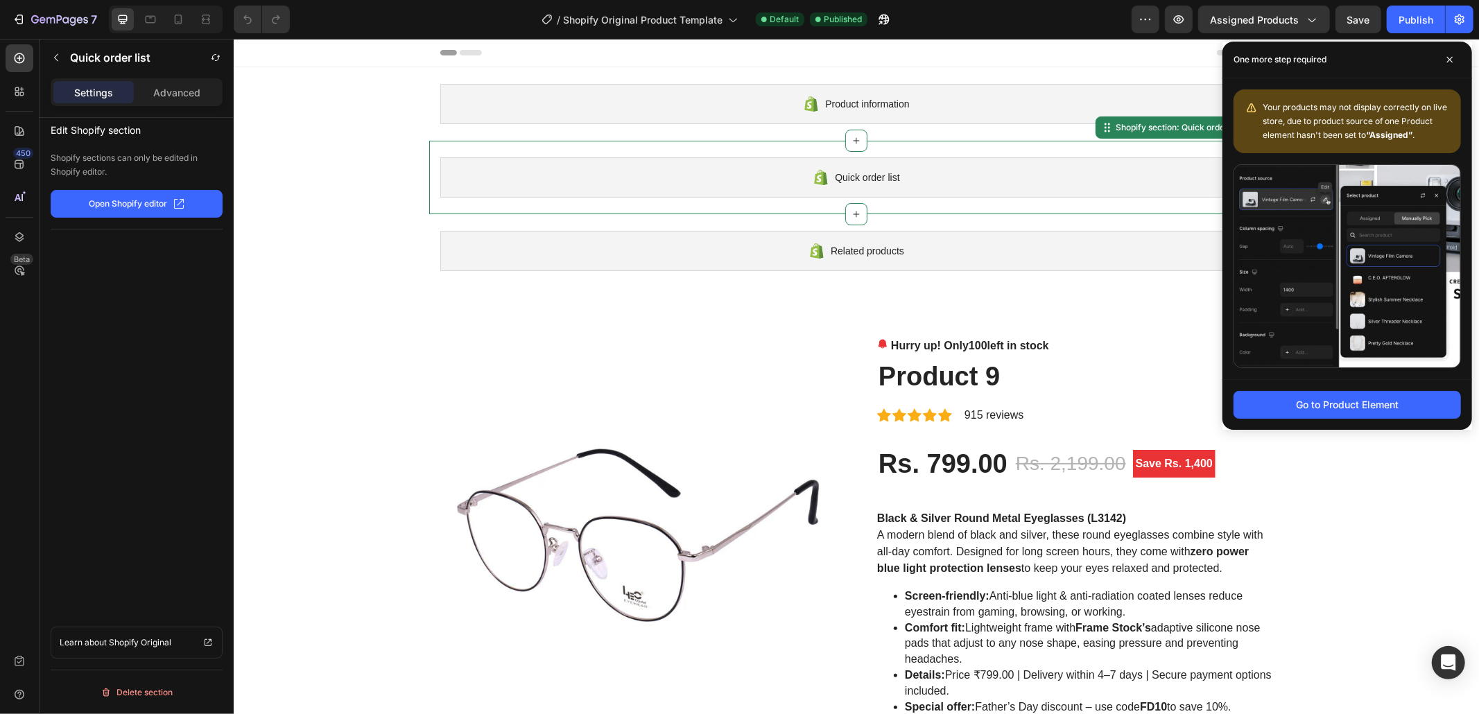
click at [173, 211] on button "Open Shopify editor" at bounding box center [137, 204] width 172 height 28
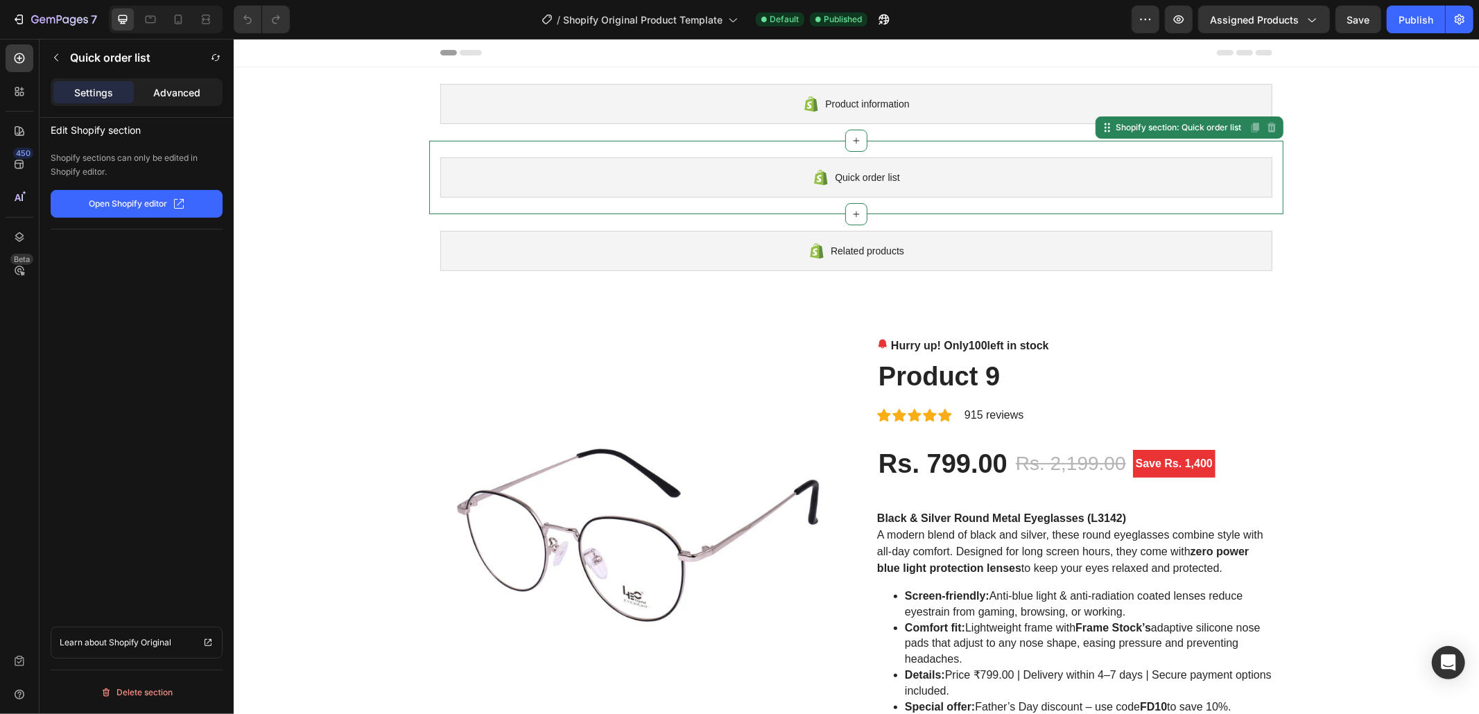
click at [164, 103] on div "Advanced" at bounding box center [177, 92] width 80 height 22
click at [120, 100] on div "Settings" at bounding box center [93, 92] width 80 height 22
click at [26, 96] on icon at bounding box center [19, 92] width 14 height 14
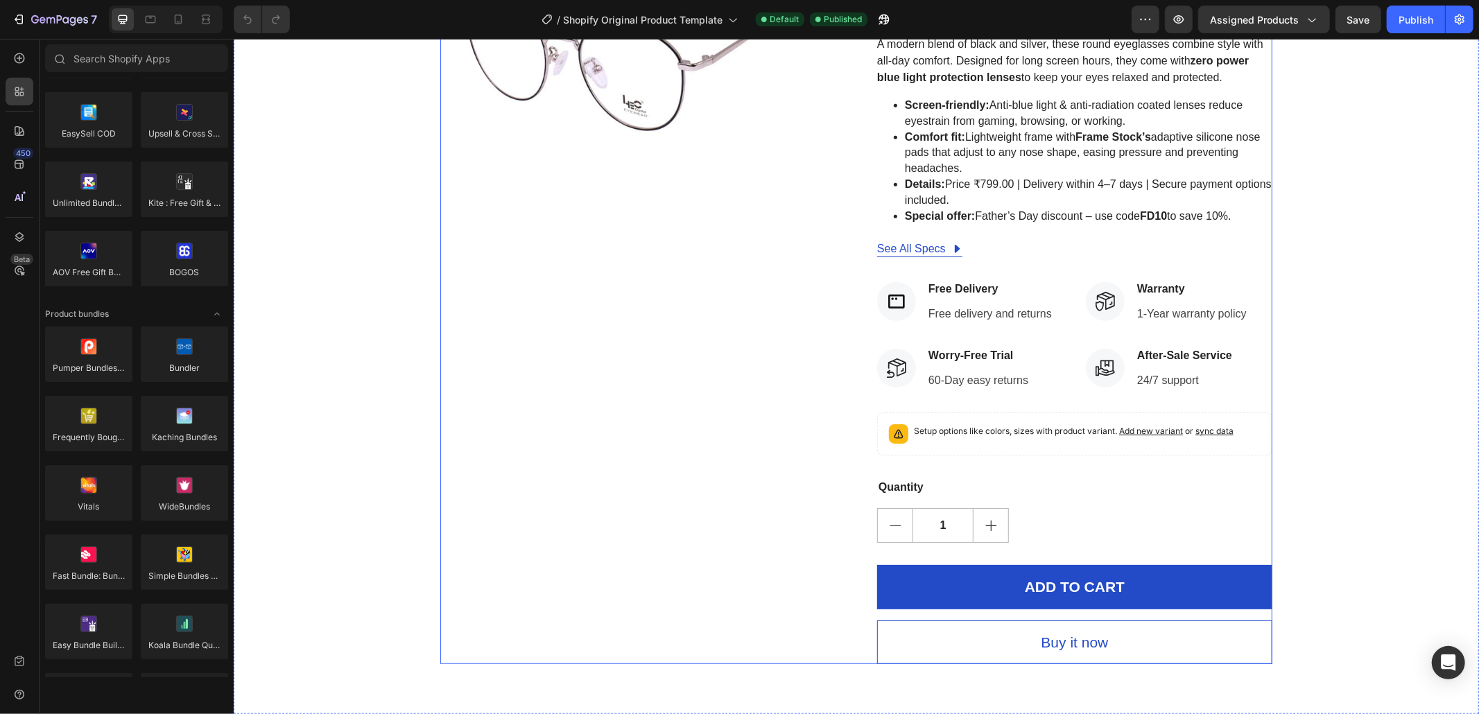
scroll to position [1047, 0]
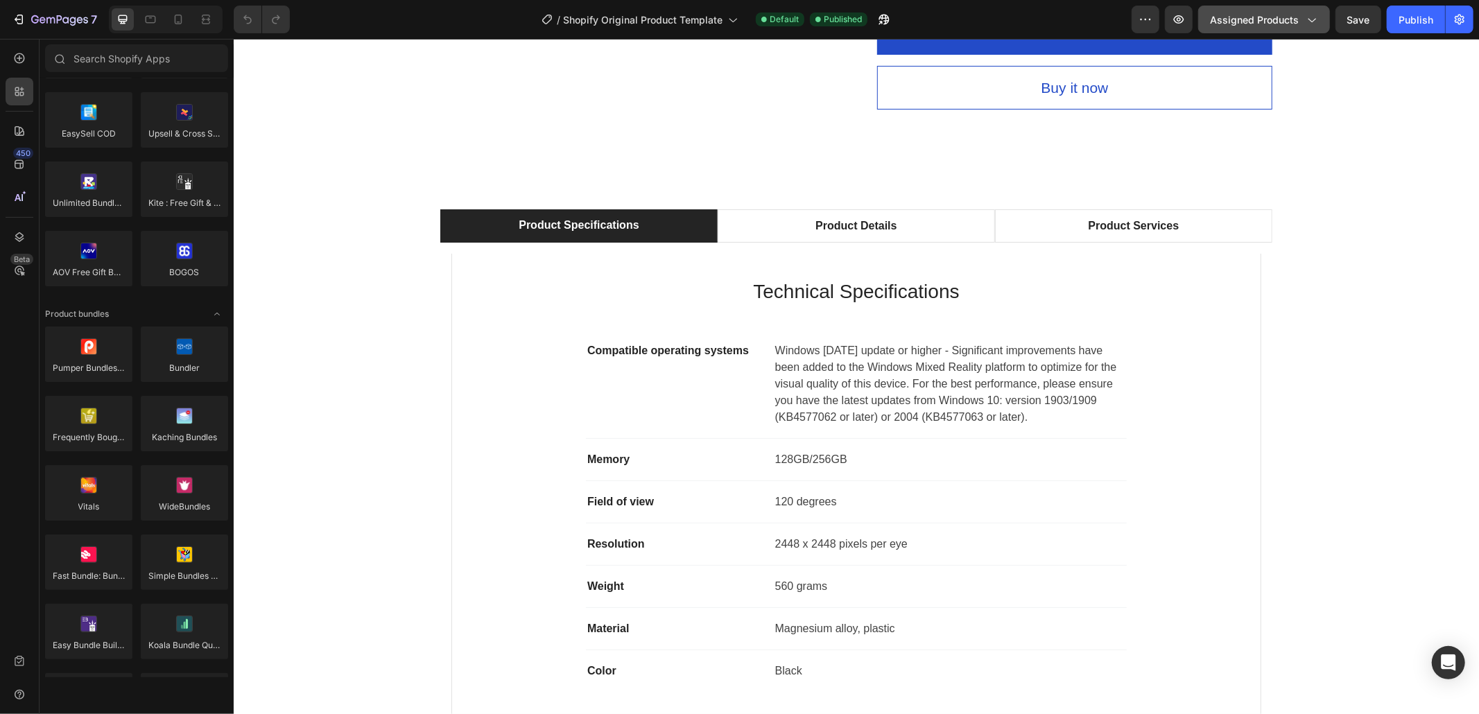
click at [1313, 26] on button "Assigned Products" at bounding box center [1264, 20] width 132 height 28
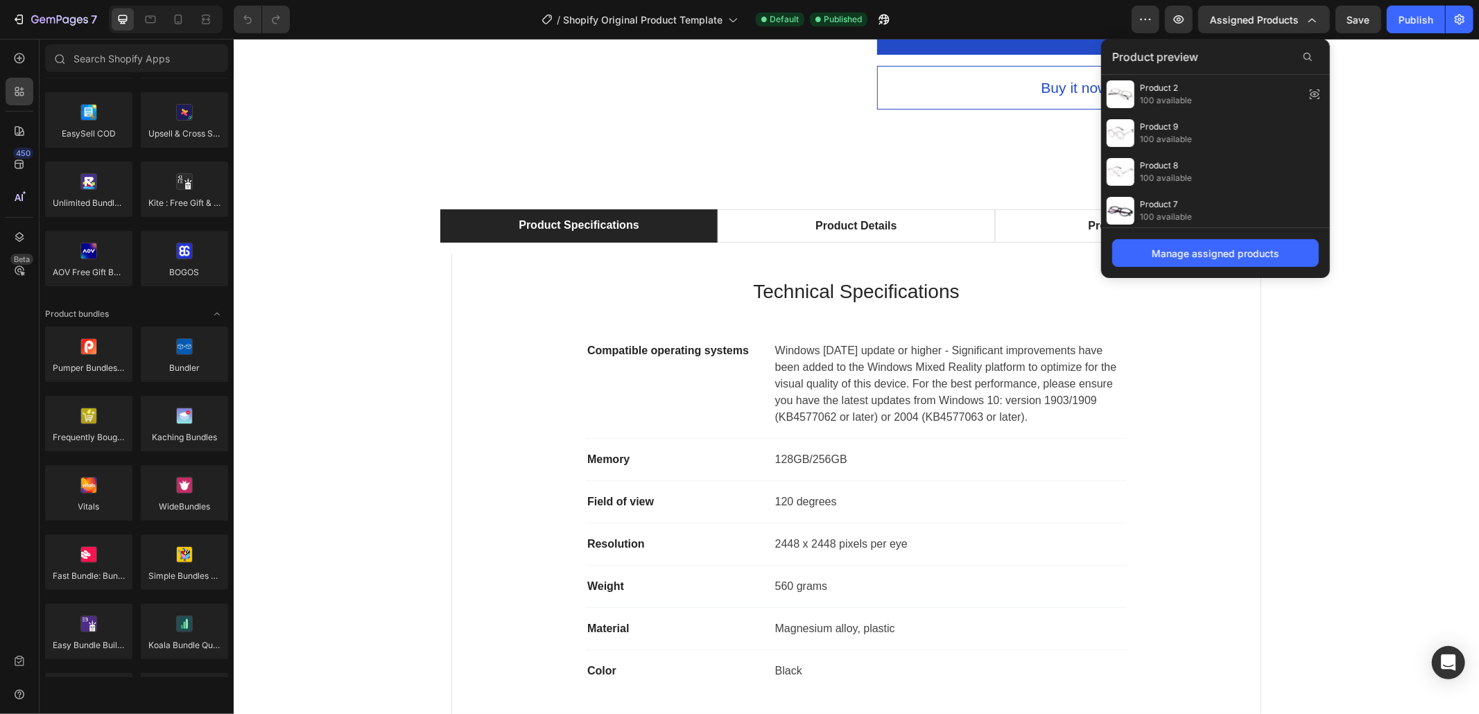
click at [1256, 129] on div "Product 9 100 available" at bounding box center [1215, 133] width 229 height 39
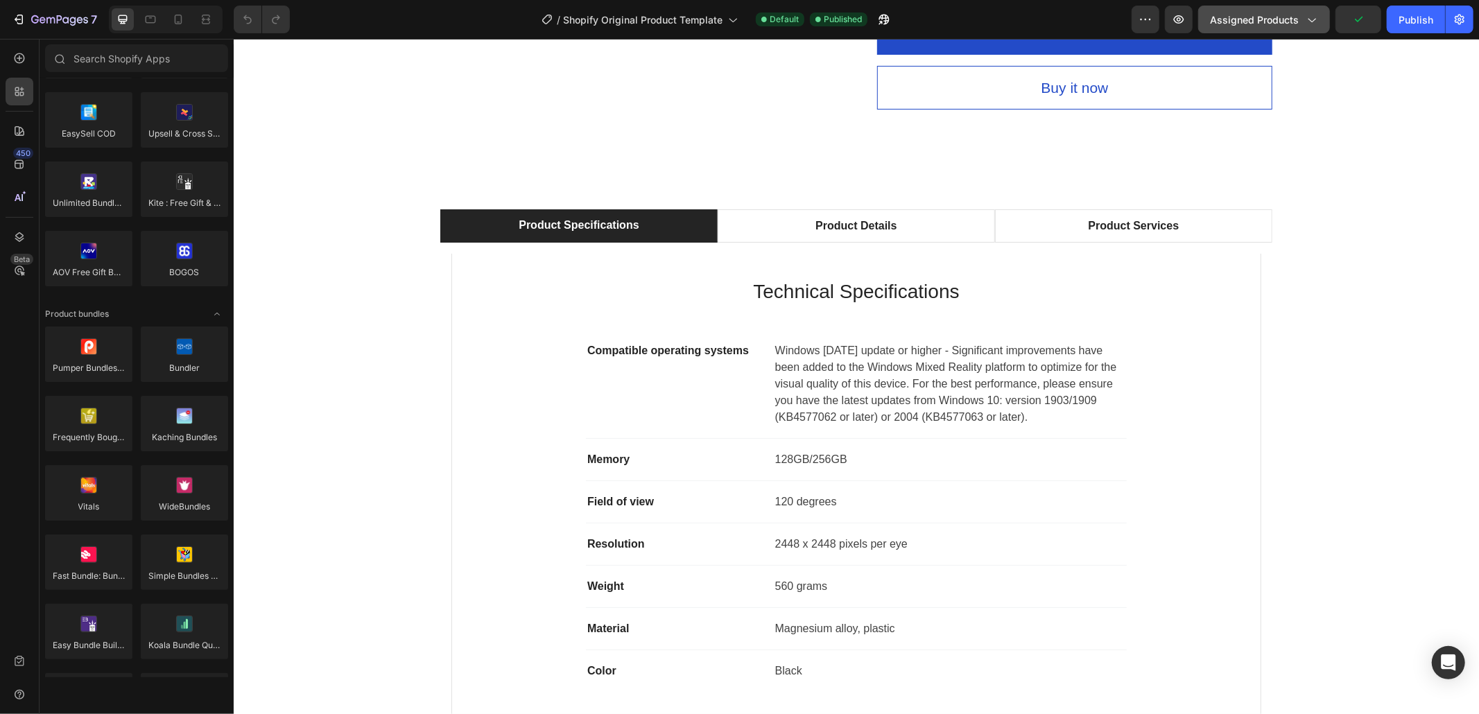
click at [1307, 31] on button "Assigned Products" at bounding box center [1264, 20] width 132 height 28
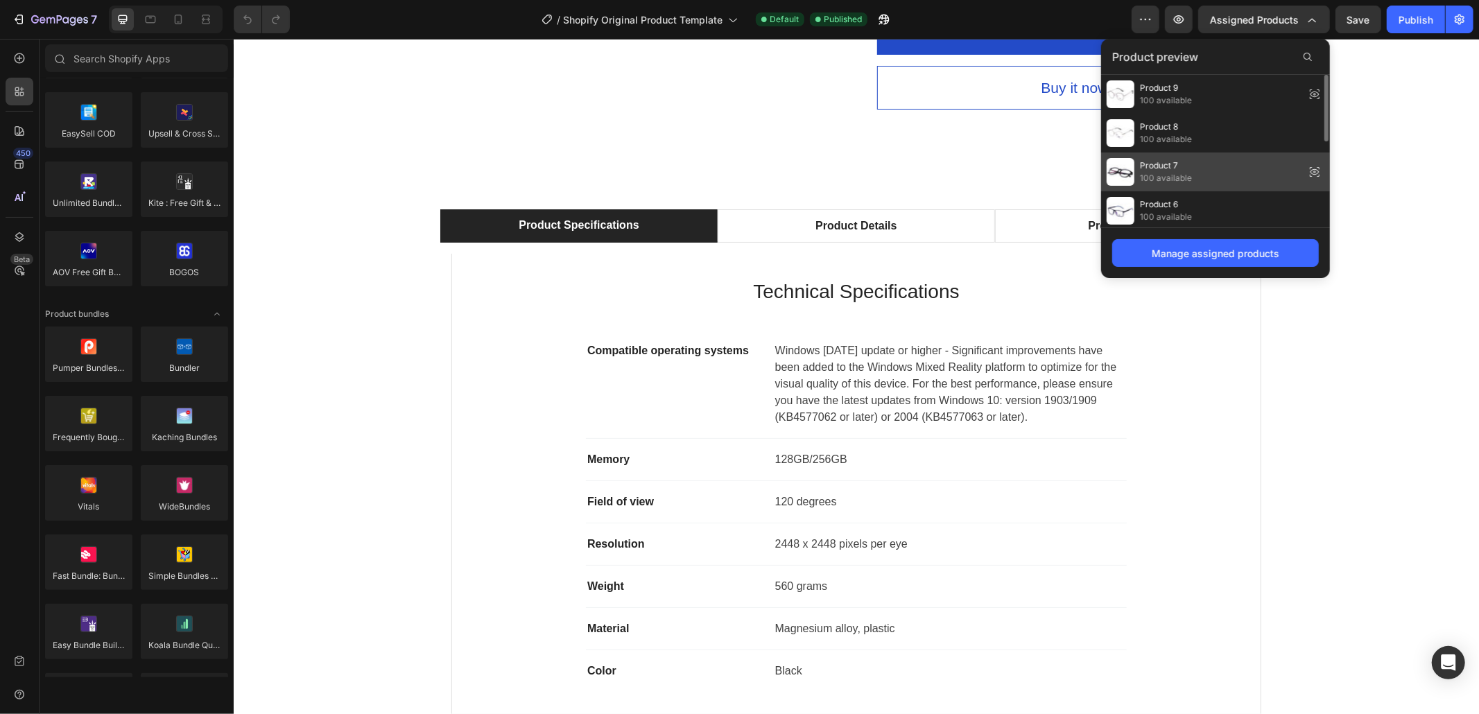
drag, startPoint x: 1210, startPoint y: 159, endPoint x: 1218, endPoint y: 154, distance: 10.0
click at [1218, 154] on div "Product 7 100 available" at bounding box center [1215, 172] width 229 height 39
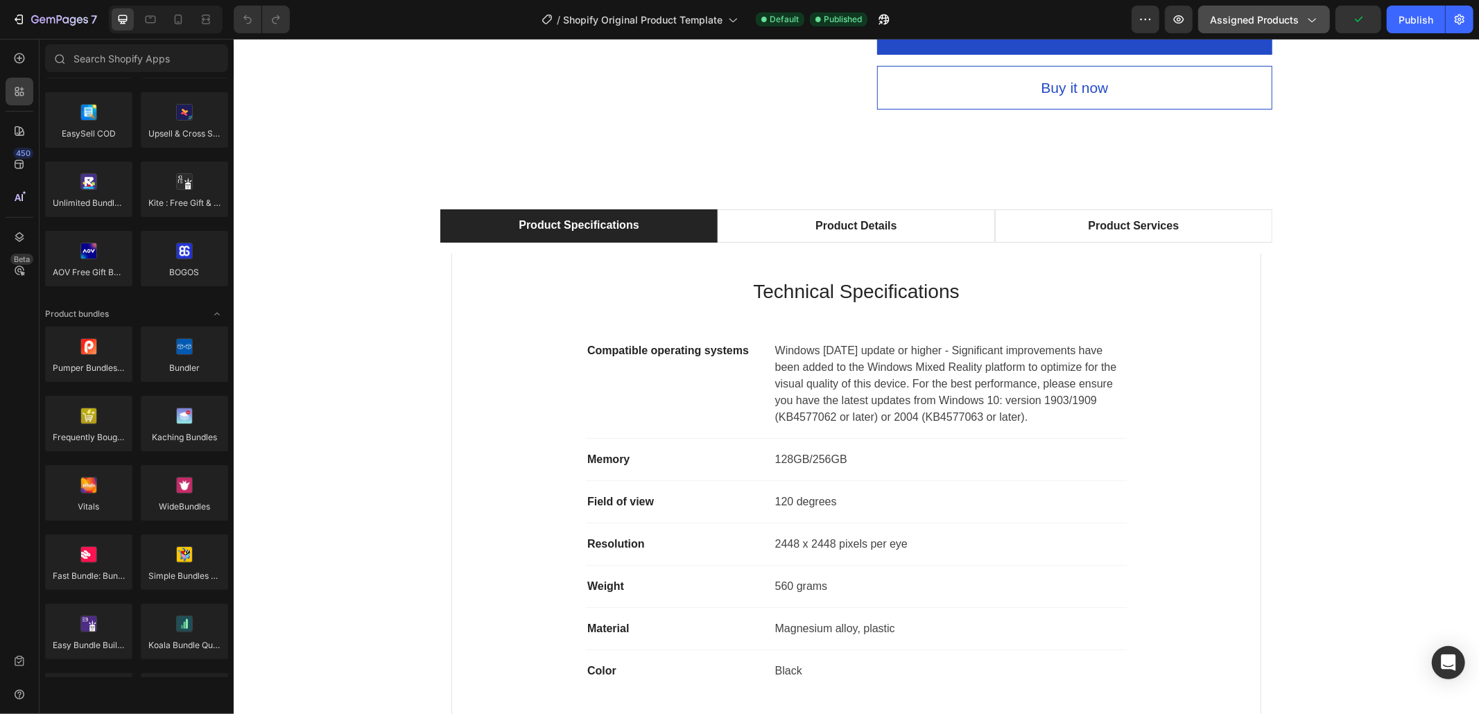
click at [1307, 31] on button "Assigned Products" at bounding box center [1264, 20] width 132 height 28
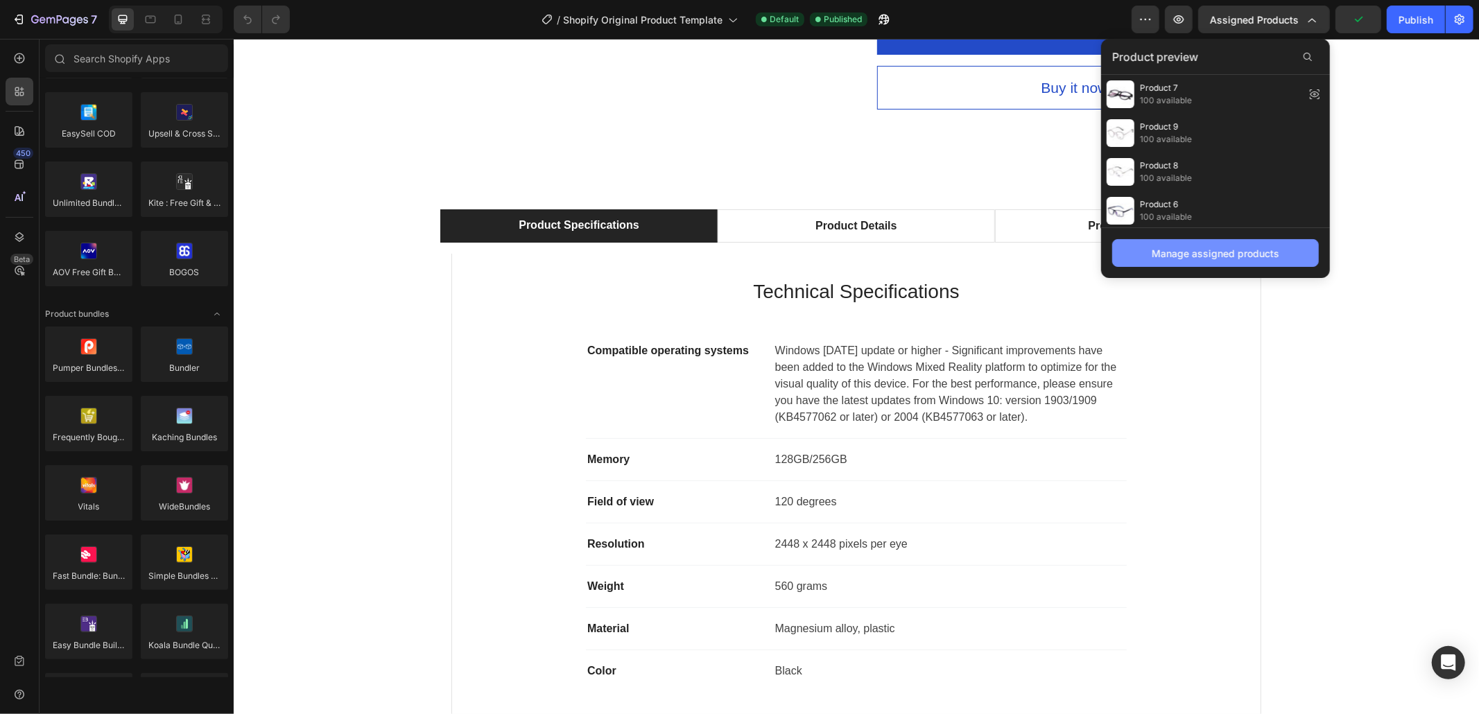
click at [1218, 256] on div "Manage assigned products" at bounding box center [1216, 253] width 128 height 15
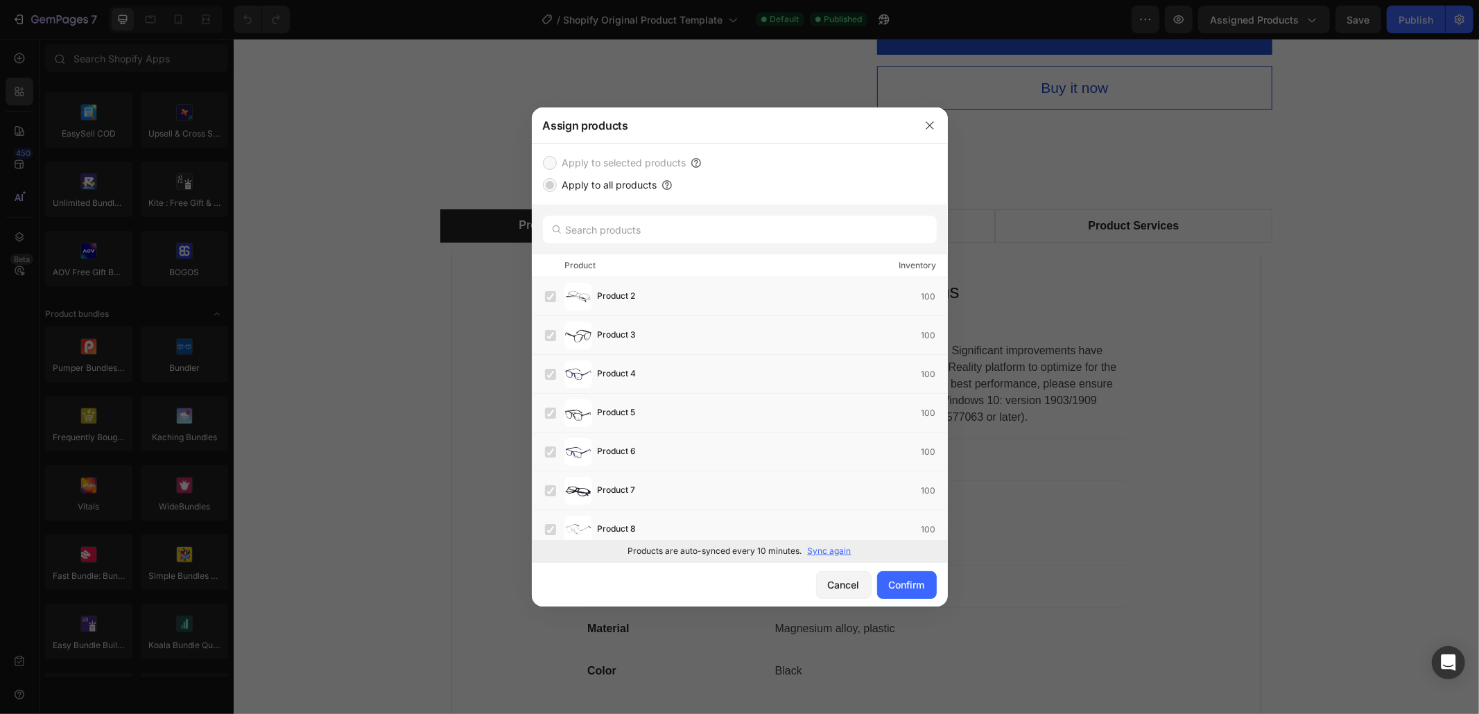
click at [902, 270] on div "Inventory" at bounding box center [917, 266] width 37 height 14
click at [817, 555] on p "Sync again" at bounding box center [830, 551] width 44 height 12
click at [908, 592] on button "Confirm" at bounding box center [907, 585] width 60 height 28
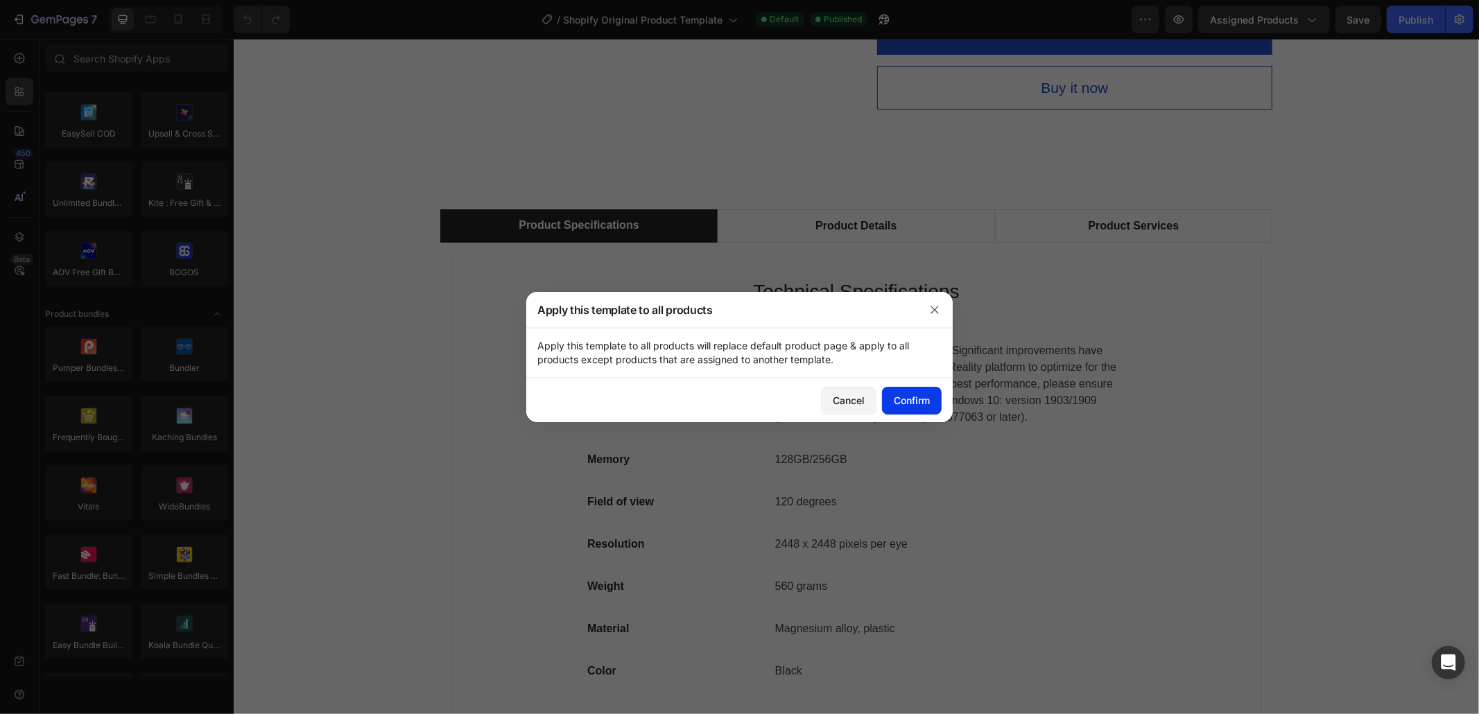
click at [914, 412] on button "Confirm" at bounding box center [912, 401] width 60 height 28
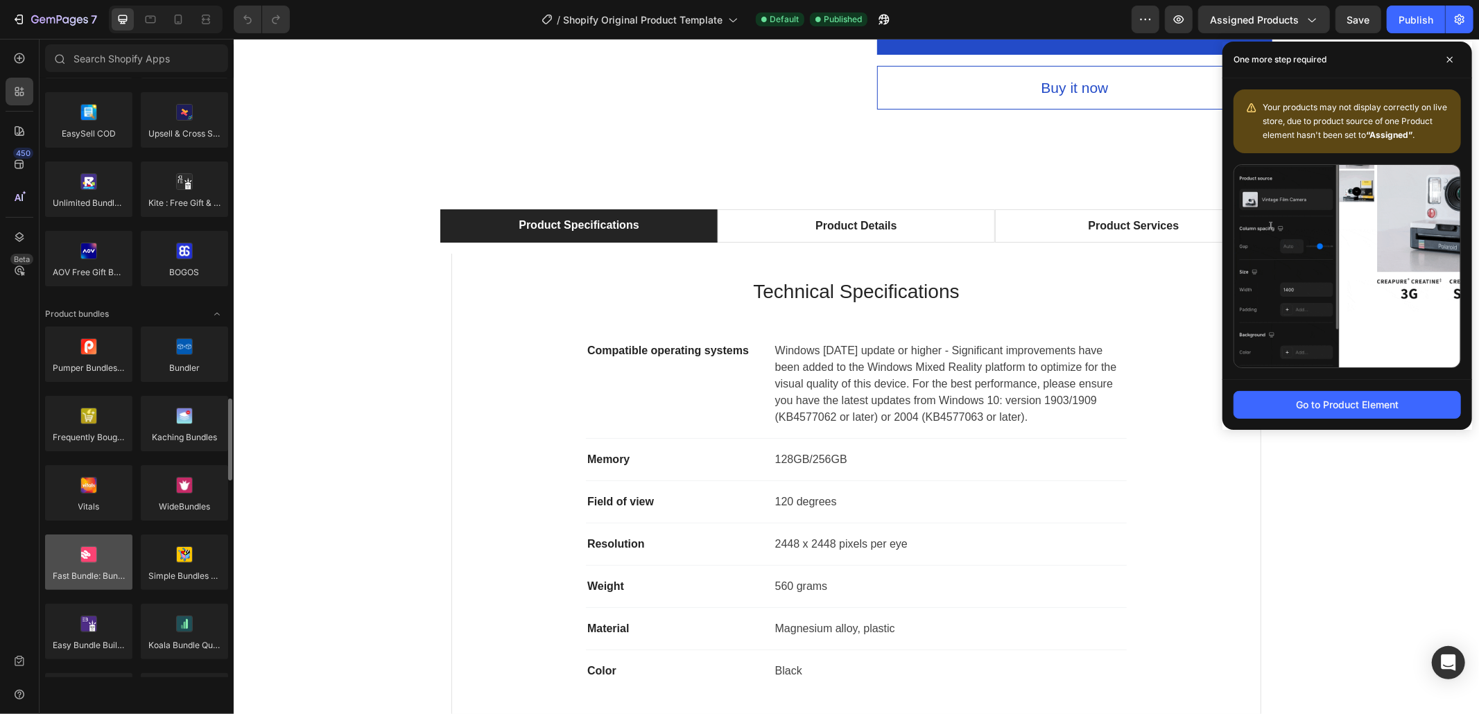
scroll to position [1115, 0]
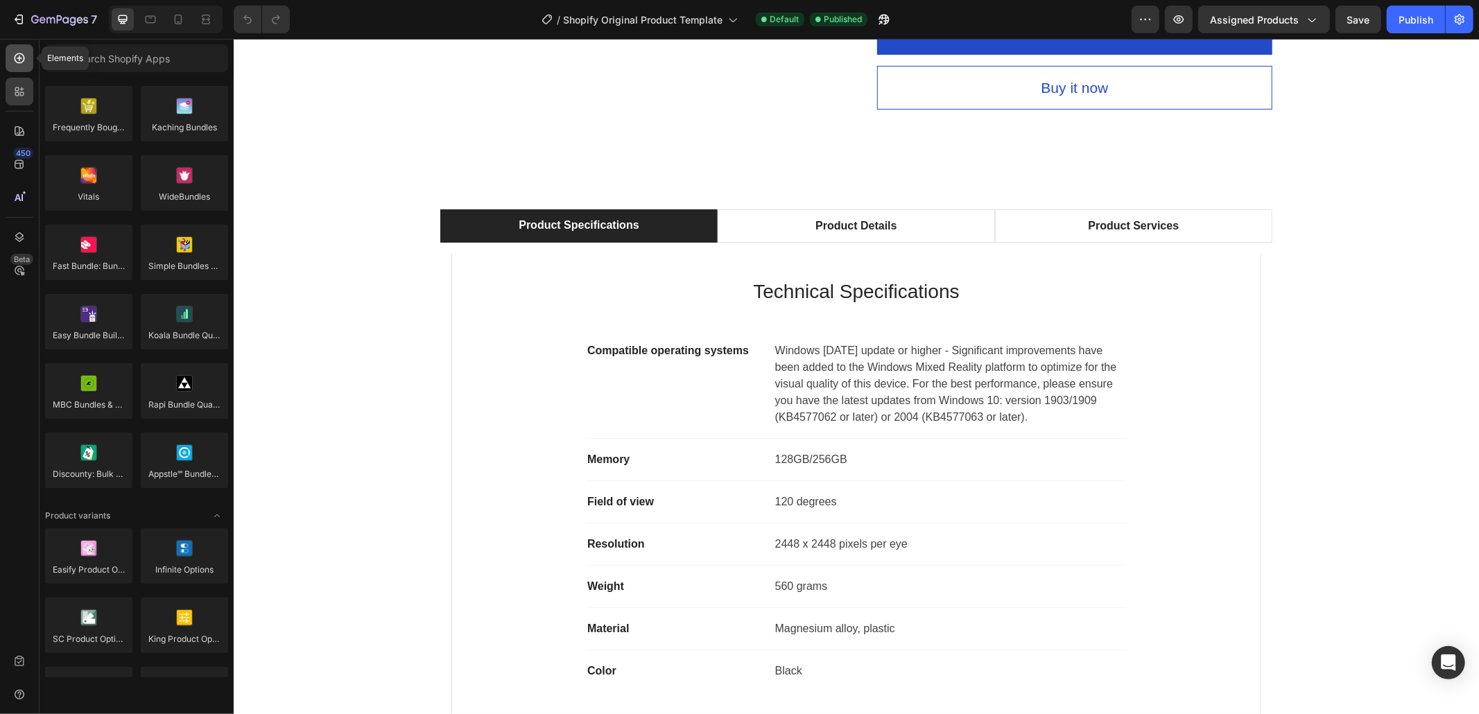
click at [26, 61] on icon at bounding box center [19, 58] width 14 height 14
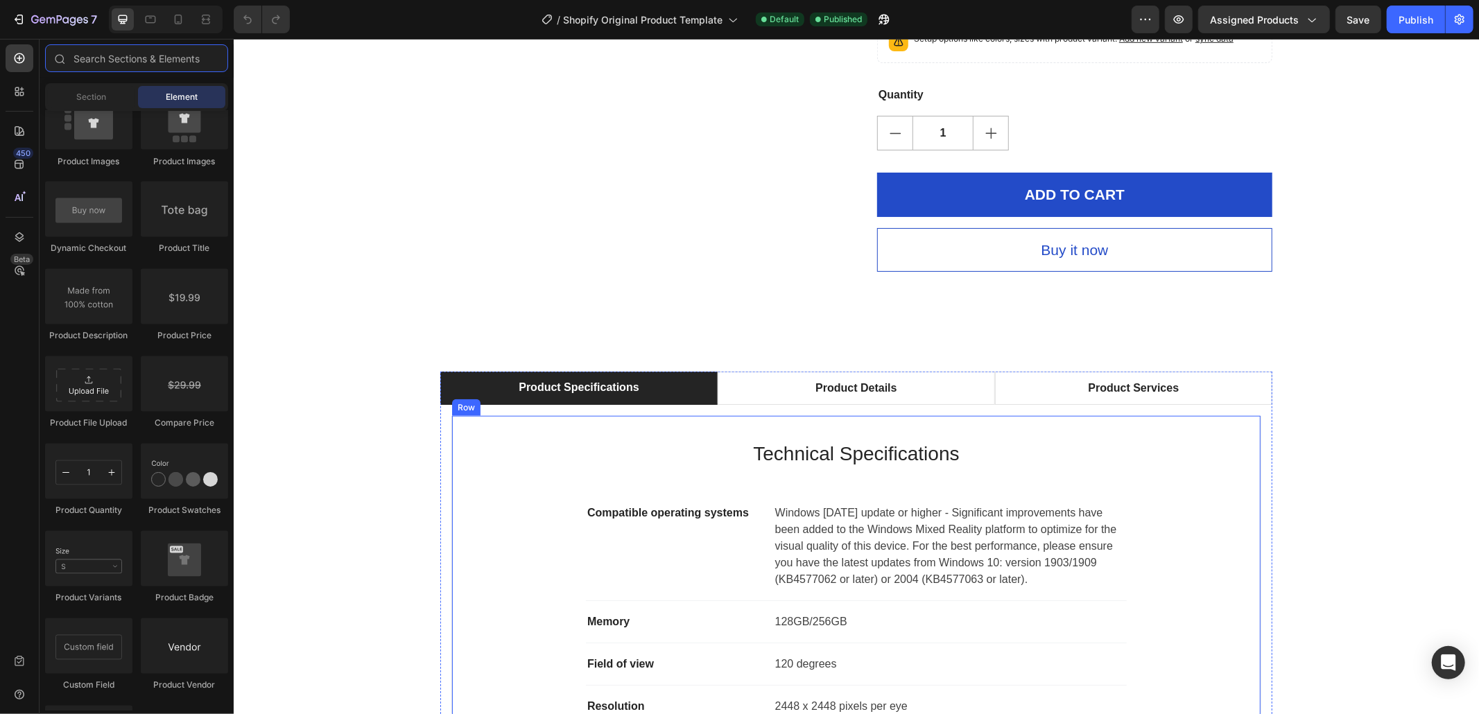
scroll to position [863, 0]
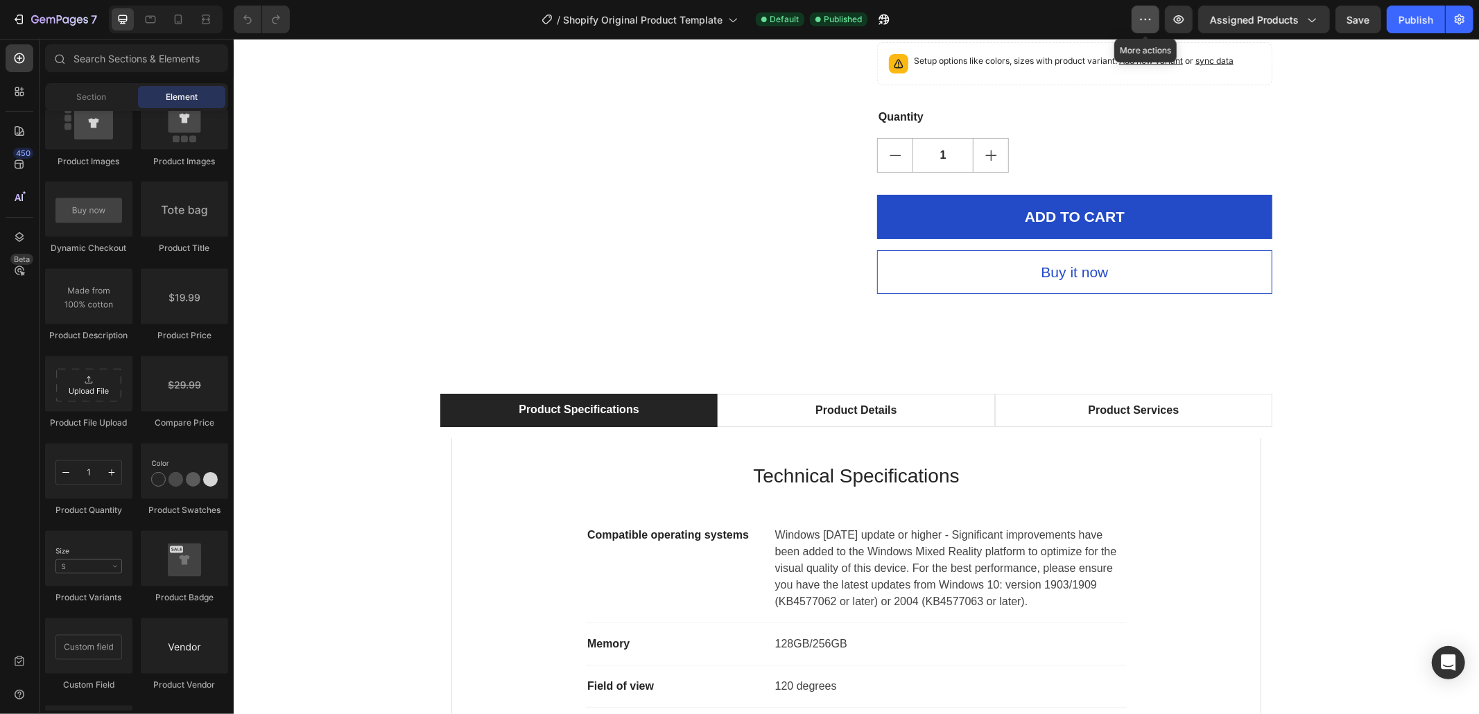
click at [1155, 24] on button "button" at bounding box center [1146, 20] width 28 height 28
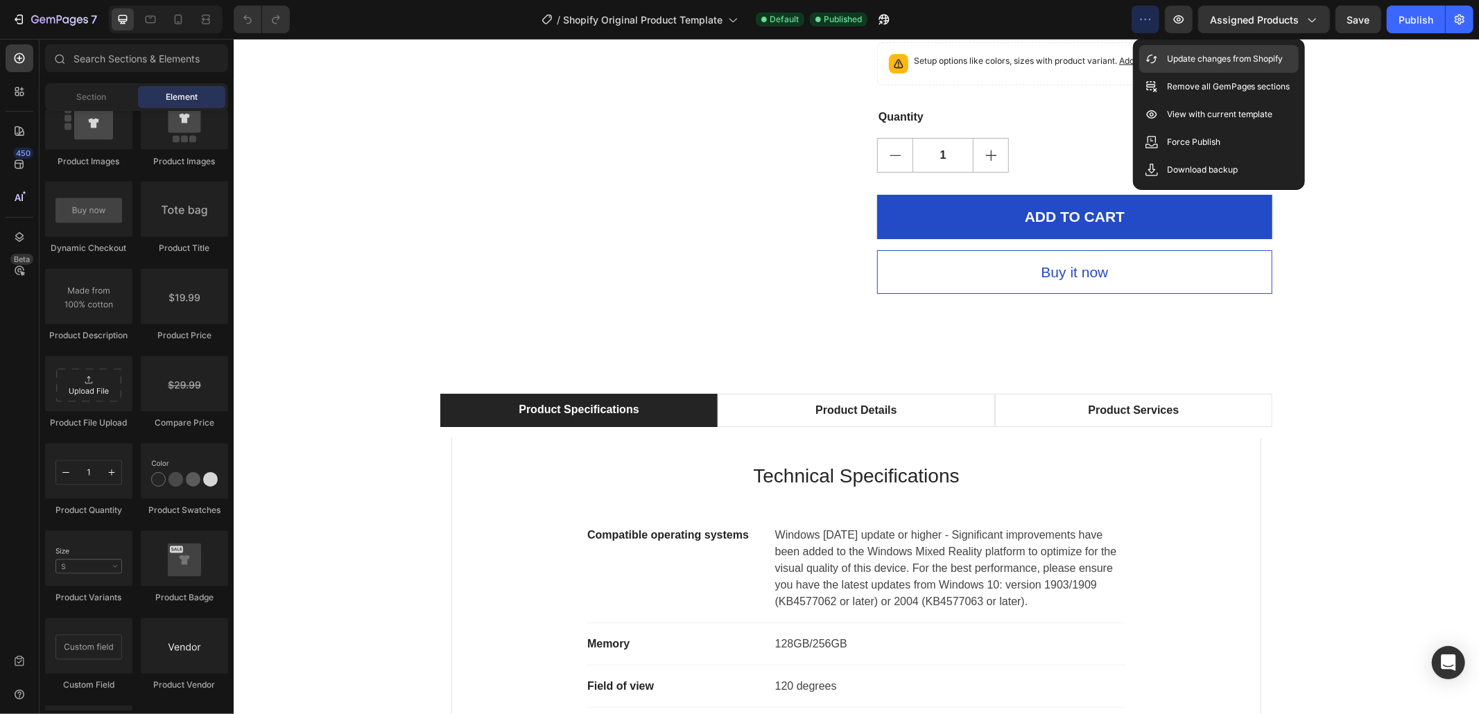
click at [1157, 50] on div "Update changes from Shopify" at bounding box center [1218, 59] width 159 height 28
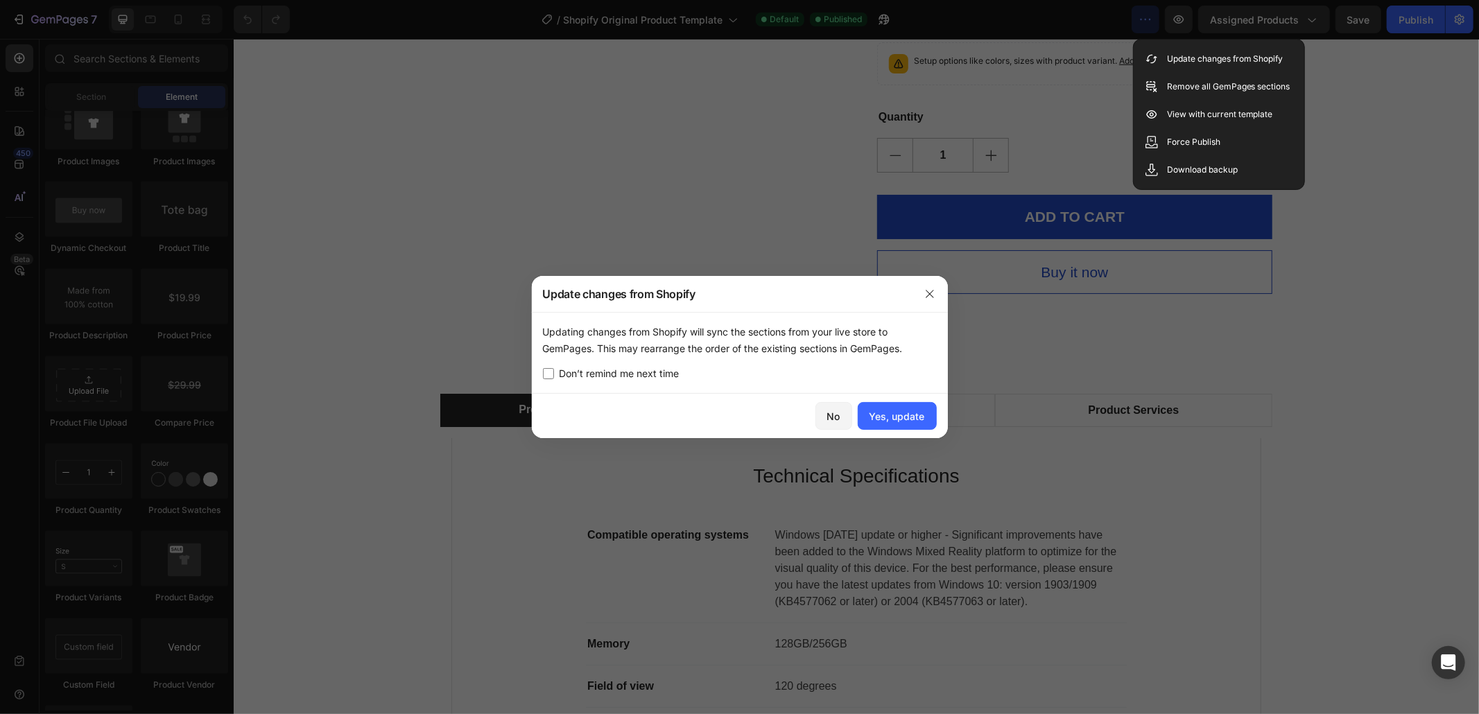
click at [634, 373] on span "Don’t remind me next time" at bounding box center [620, 373] width 120 height 17
checkbox input "true"
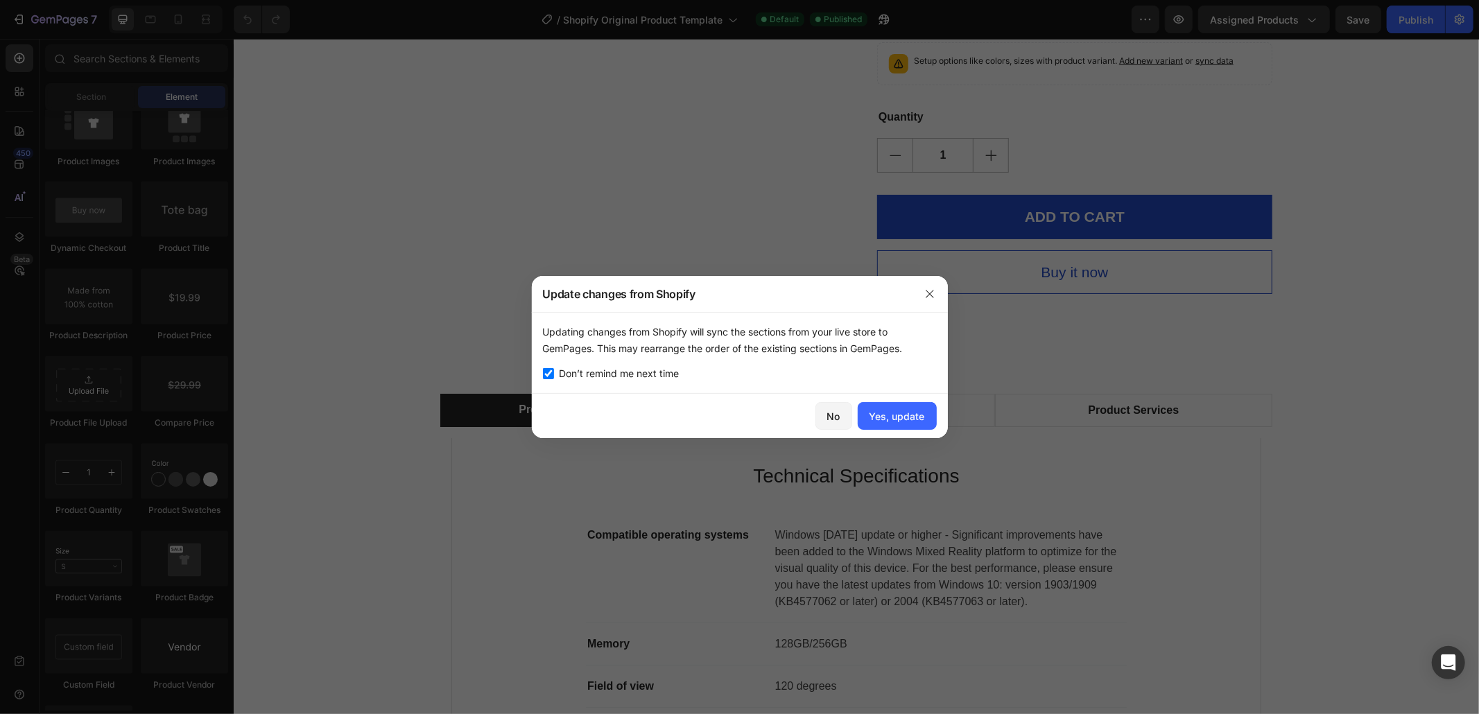
click at [903, 438] on div "No Yes, update" at bounding box center [740, 416] width 416 height 44
click at [897, 413] on div "Yes, update" at bounding box center [897, 416] width 55 height 15
click at [996, 135] on div at bounding box center [739, 357] width 1479 height 714
